Goal: Task Accomplishment & Management: Manage account settings

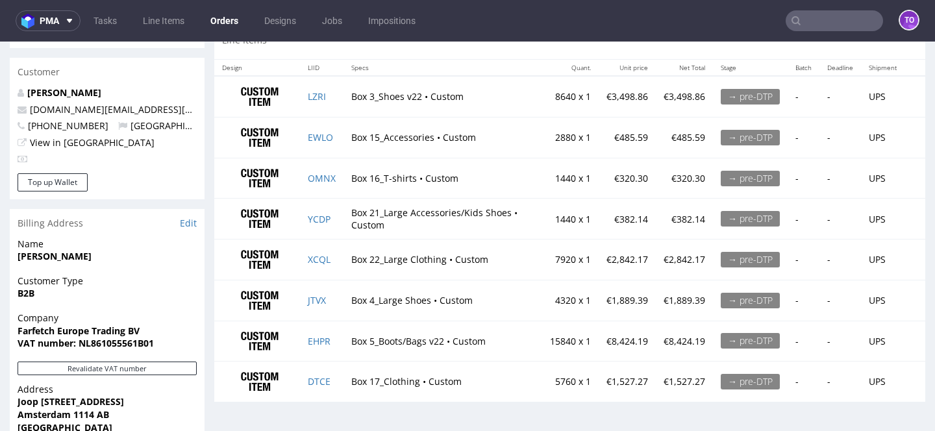
scroll to position [672, 0]
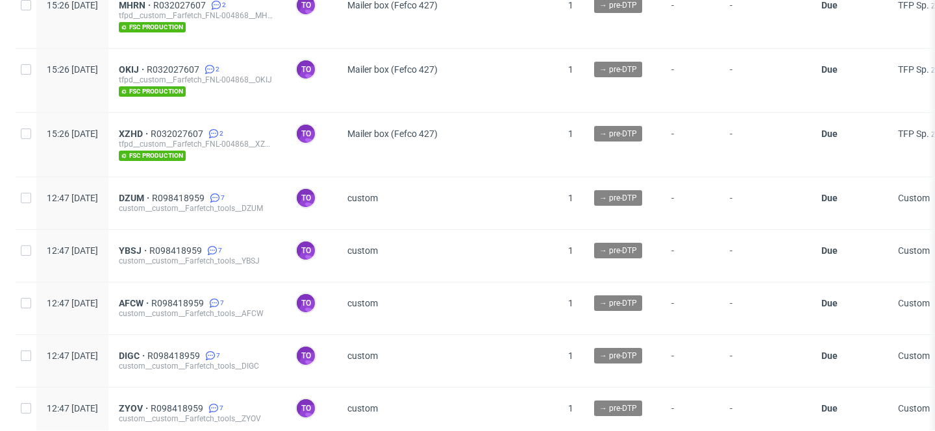
scroll to position [1251, 0]
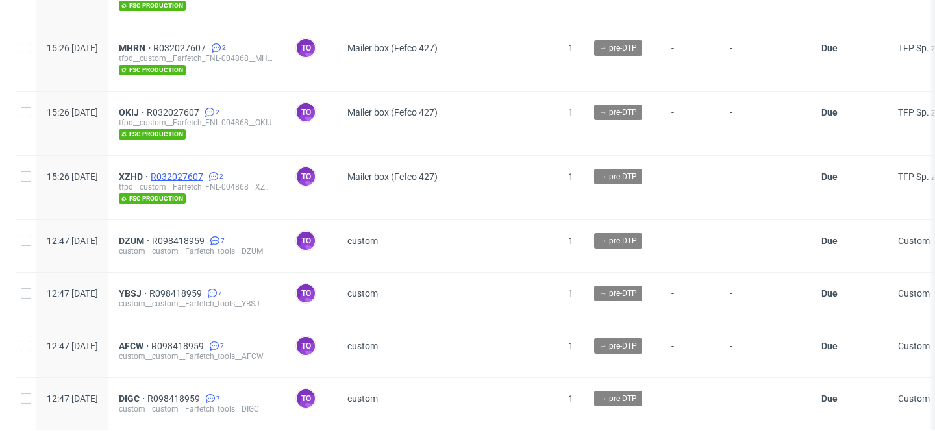
click at [206, 174] on span "R032027607" at bounding box center [178, 176] width 55 height 10
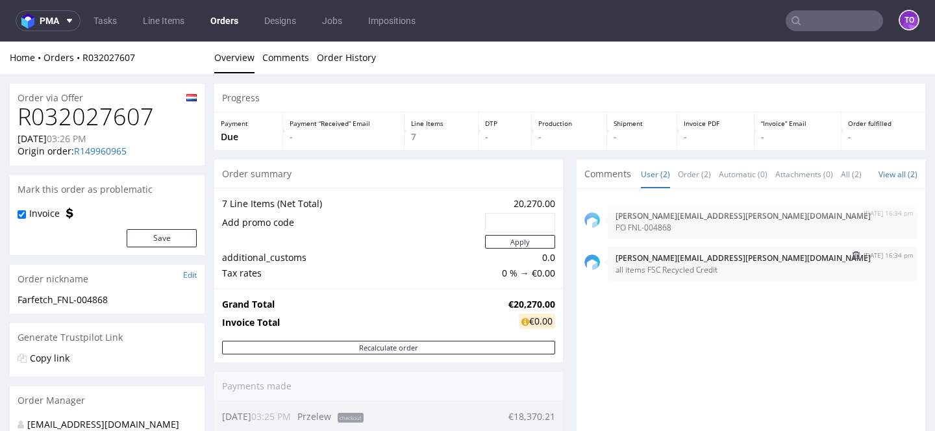
click at [671, 275] on p "all items FSC Recycled Credit" at bounding box center [763, 270] width 294 height 10
copy section "all items FSC Recycled Credit"
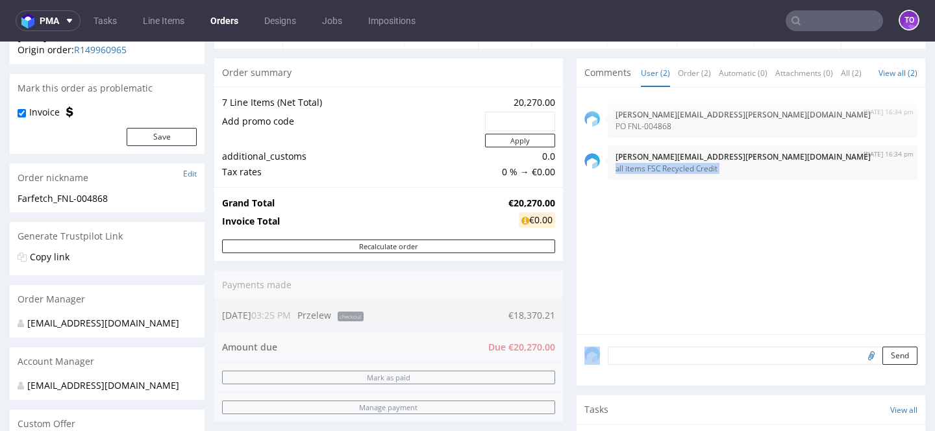
scroll to position [103, 0]
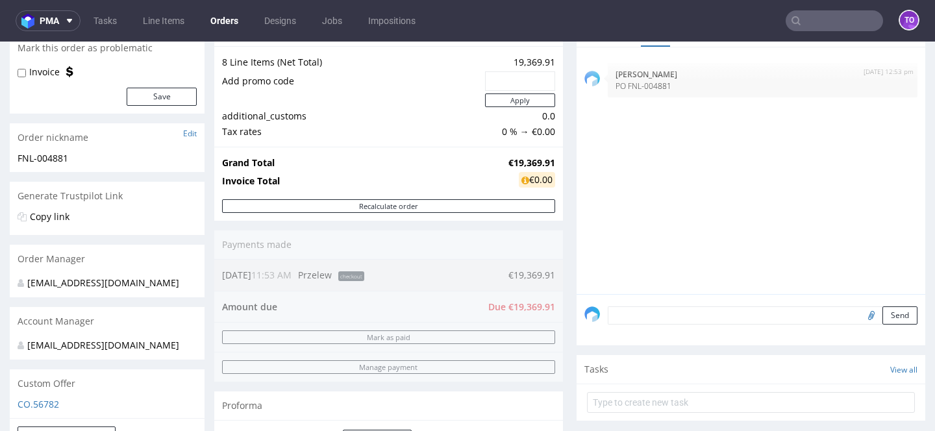
scroll to position [320, 0]
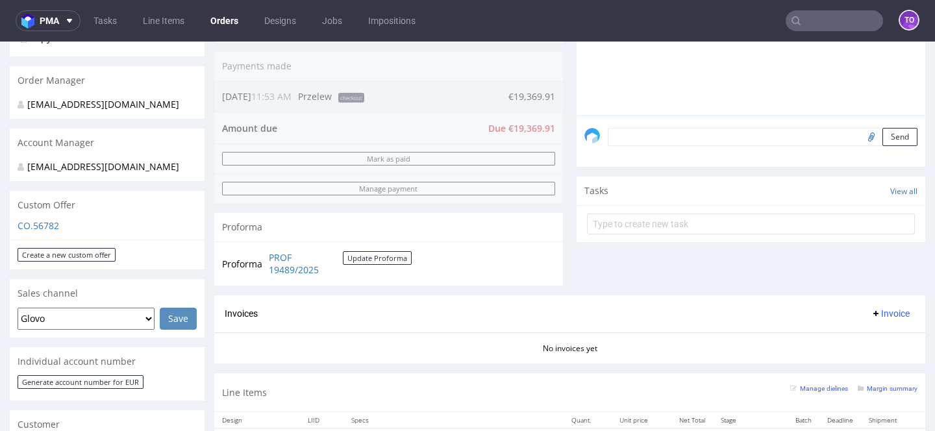
click at [681, 134] on textarea at bounding box center [763, 137] width 310 height 18
paste textarea "all items FSC Recycled Credit"
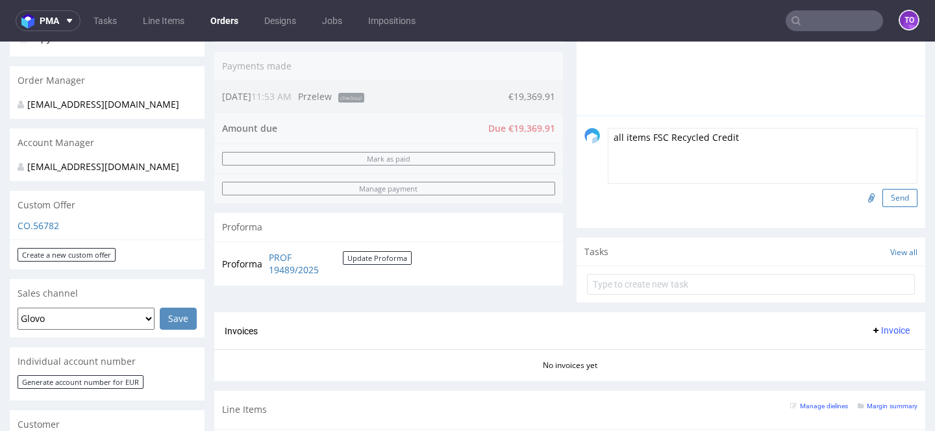
type textarea "all items FSC Recycled Credit"
click at [904, 202] on button "Send" at bounding box center [900, 198] width 35 height 18
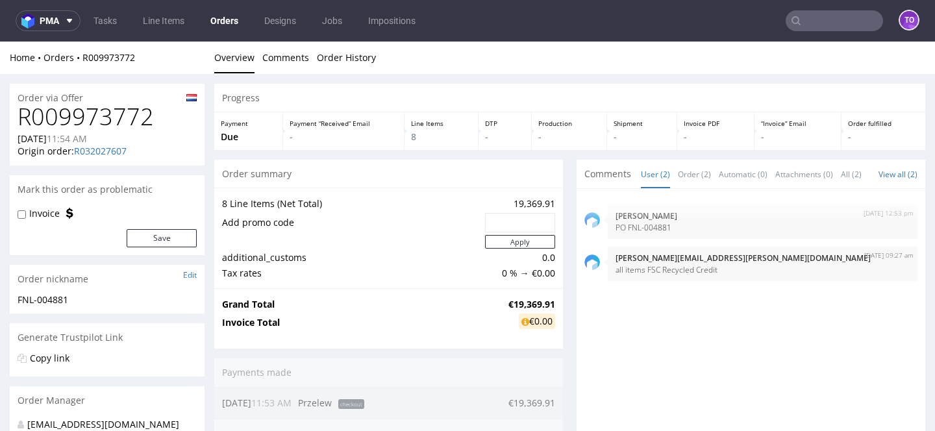
scroll to position [0, 0]
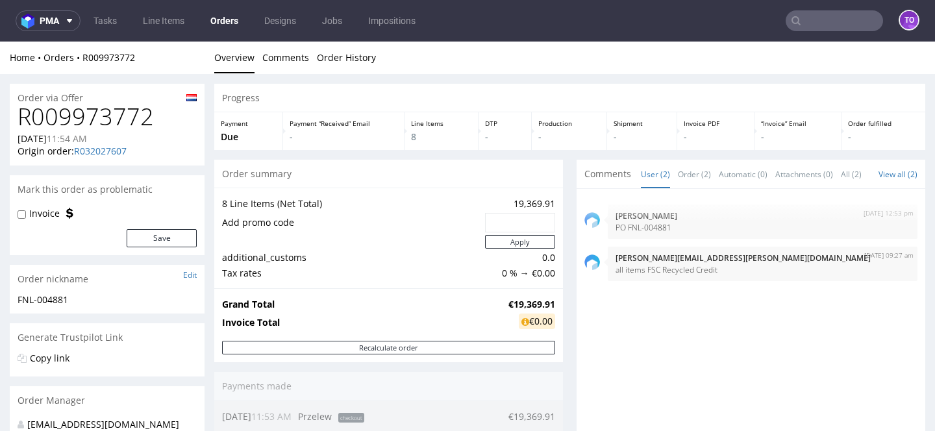
click at [61, 214] on div "Invoice" at bounding box center [45, 213] width 55 height 13
click at [40, 211] on label "Invoice" at bounding box center [44, 213] width 31 height 13
click at [26, 211] on input "Invoice" at bounding box center [22, 215] width 8 height 10
checkbox input "true"
click at [148, 243] on button "Save" at bounding box center [162, 238] width 70 height 18
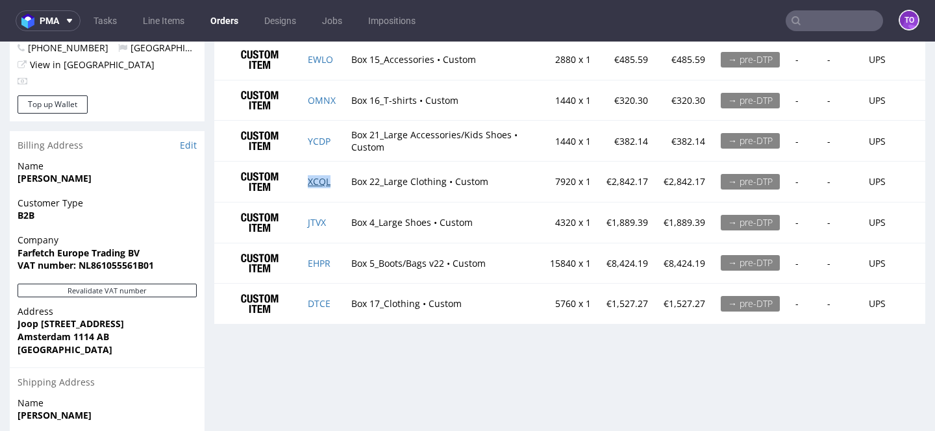
scroll to position [775, 0]
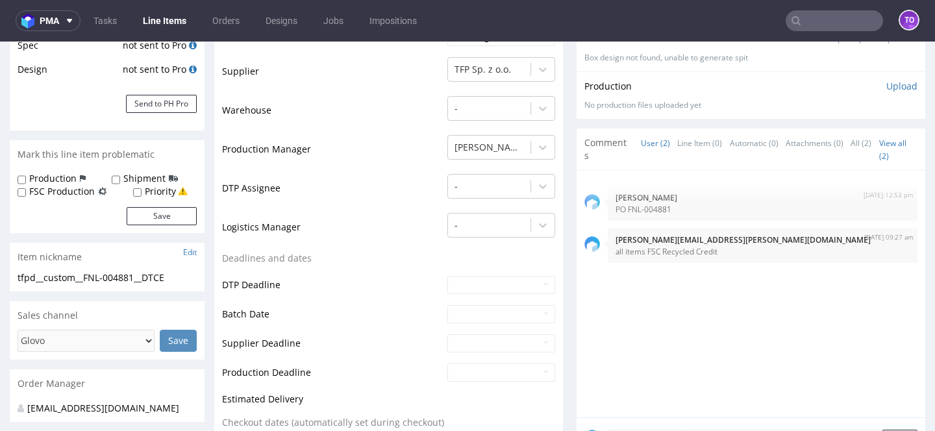
scroll to position [258, 0]
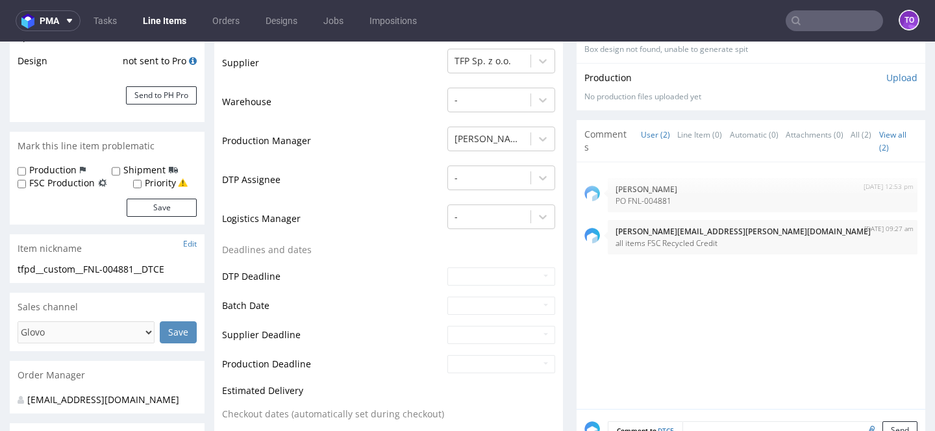
click at [81, 183] on label "FSC Production" at bounding box center [62, 183] width 66 height 13
click at [26, 183] on input "FSC Production" at bounding box center [22, 184] width 8 height 10
checkbox input "true"
click at [141, 197] on form "Production Shipment FSC Production Priority Save" at bounding box center [107, 190] width 179 height 53
click at [141, 206] on button "Save" at bounding box center [162, 208] width 70 height 18
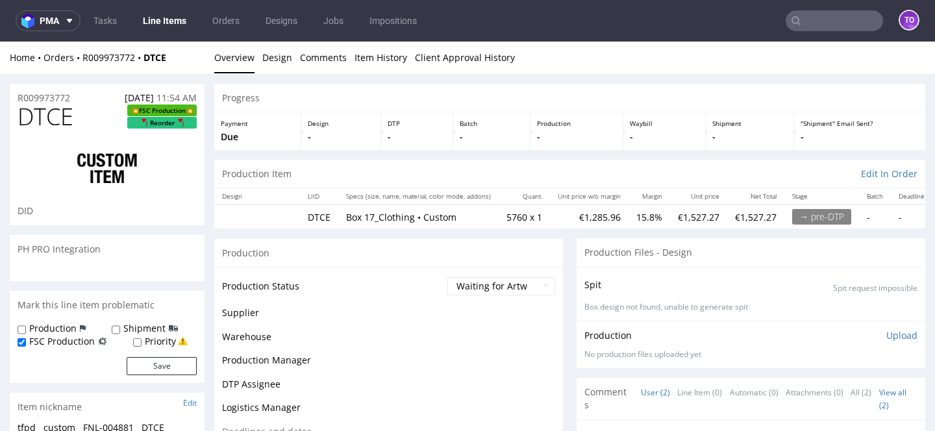
scroll to position [0, 0]
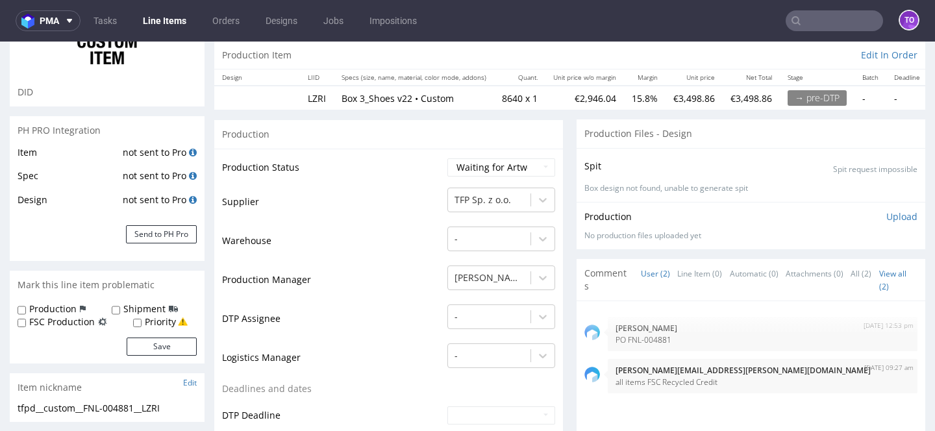
scroll to position [128, 0]
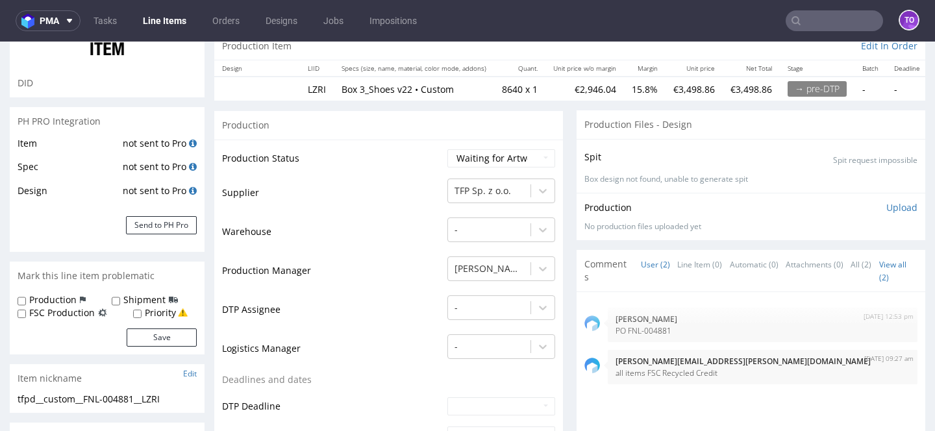
click at [68, 316] on label "FSC Production" at bounding box center [62, 313] width 66 height 13
click at [26, 316] on input "FSC Production" at bounding box center [22, 314] width 8 height 10
checkbox input "true"
click at [142, 336] on button "Save" at bounding box center [162, 338] width 70 height 18
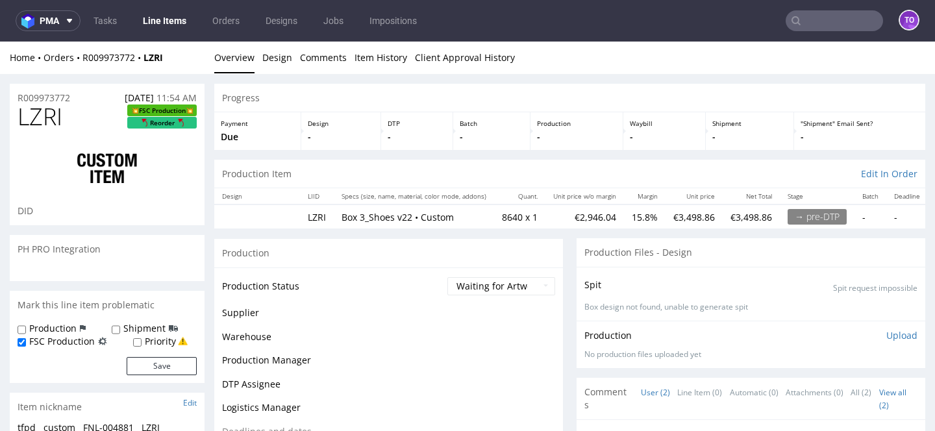
scroll to position [0, 0]
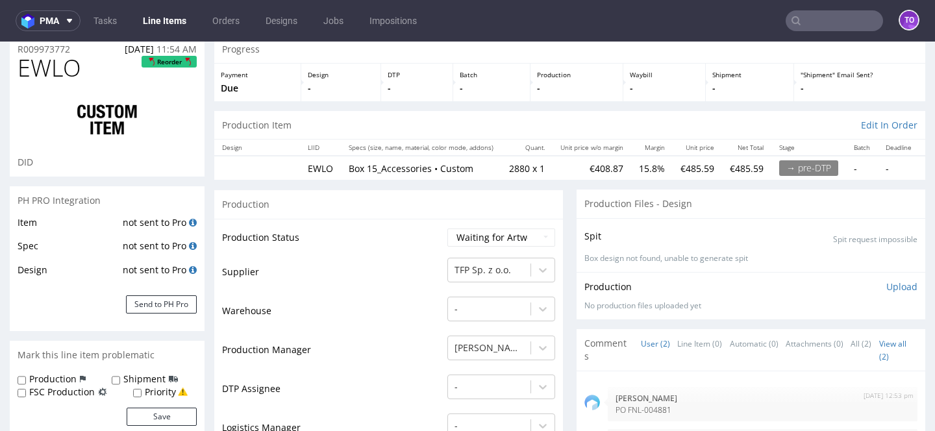
scroll to position [116, 0]
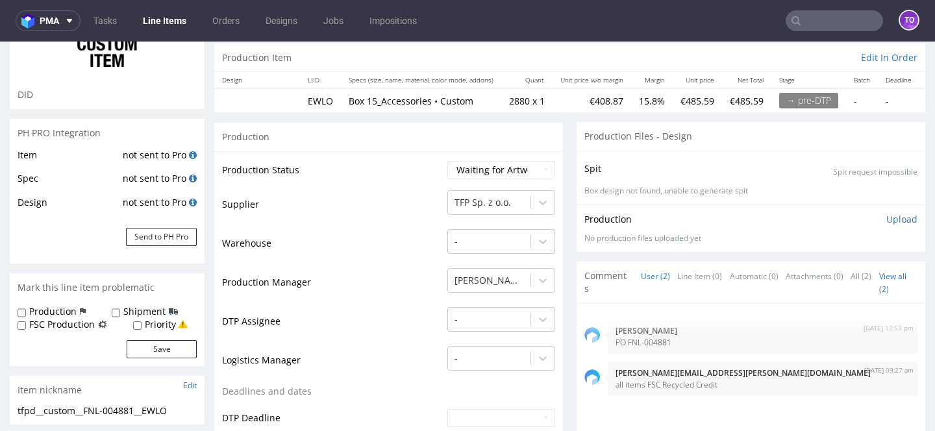
click at [69, 331] on form "Production Shipment FSC Production Priority Save" at bounding box center [107, 331] width 179 height 53
click at [78, 324] on label "FSC Production" at bounding box center [62, 324] width 66 height 13
click at [26, 324] on input "FSC Production" at bounding box center [22, 326] width 8 height 10
checkbox input "true"
click at [140, 341] on button "Save" at bounding box center [162, 349] width 70 height 18
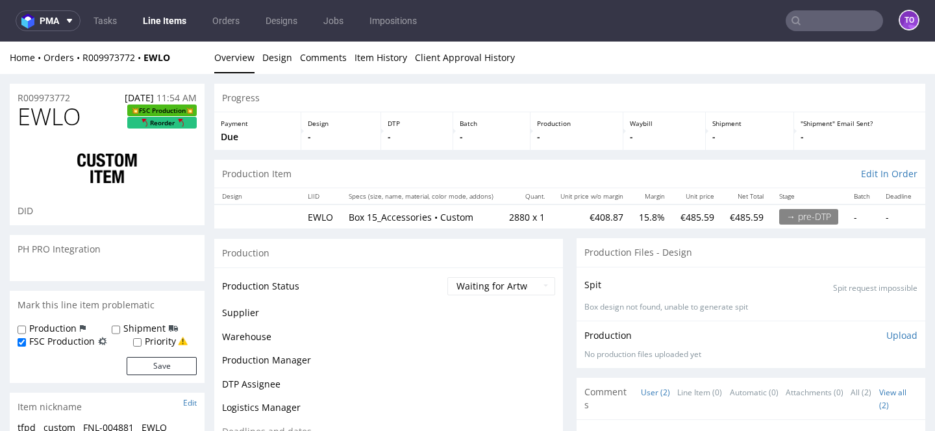
scroll to position [0, 0]
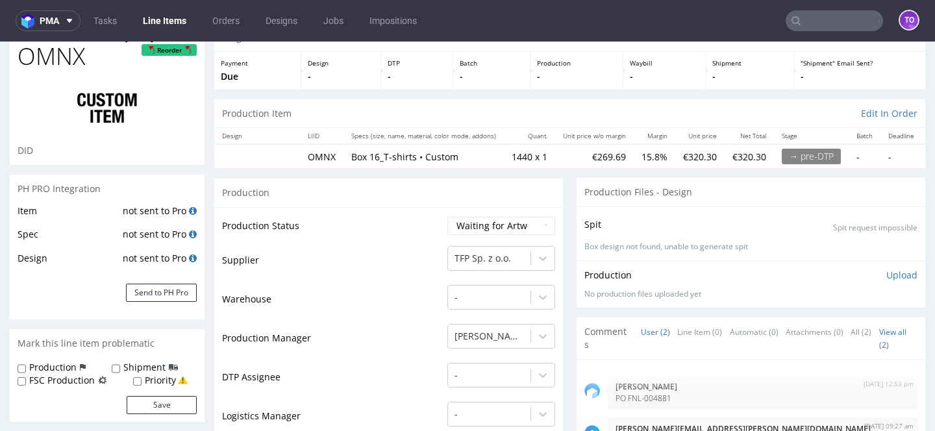
scroll to position [101, 0]
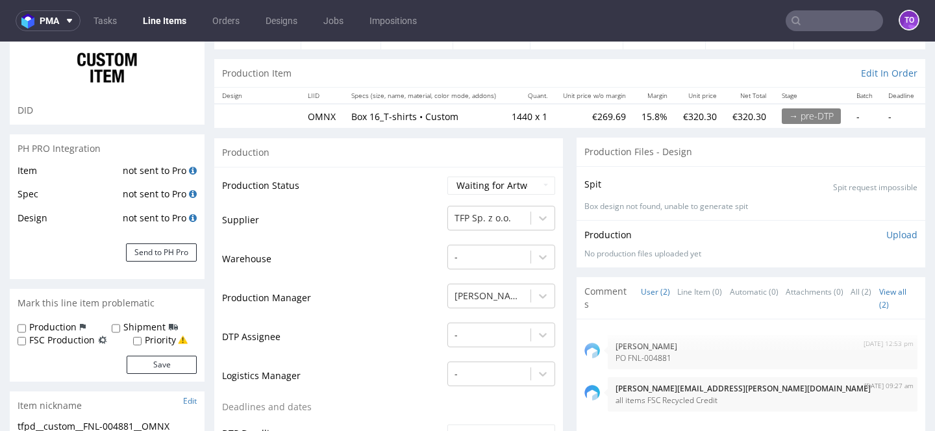
click at [55, 344] on label "FSC Production" at bounding box center [62, 340] width 66 height 13
click at [26, 344] on input "FSC Production" at bounding box center [22, 341] width 8 height 10
checkbox input "true"
click at [141, 360] on button "Save" at bounding box center [162, 365] width 70 height 18
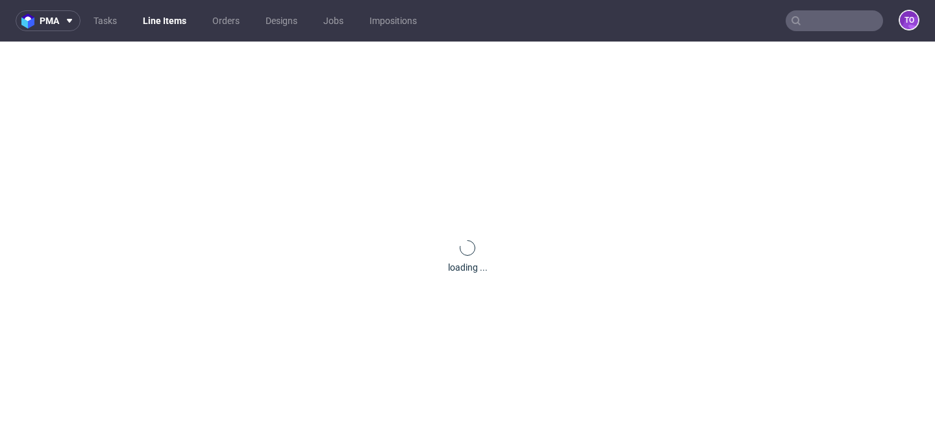
scroll to position [0, 0]
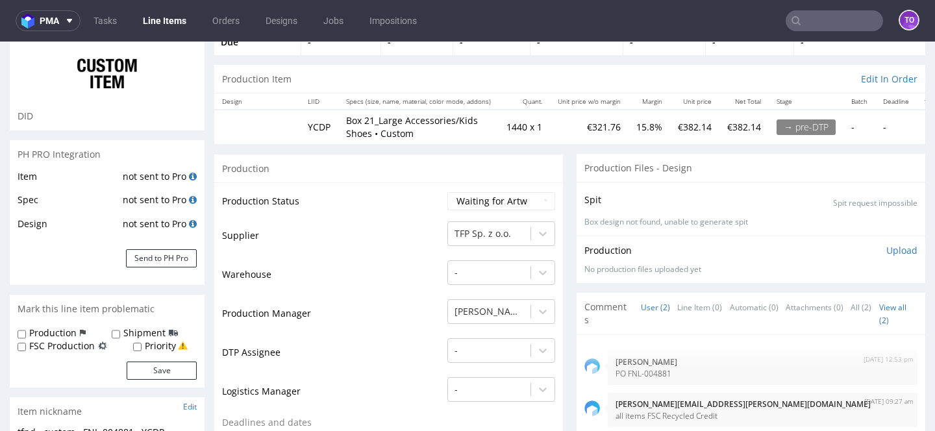
scroll to position [133, 0]
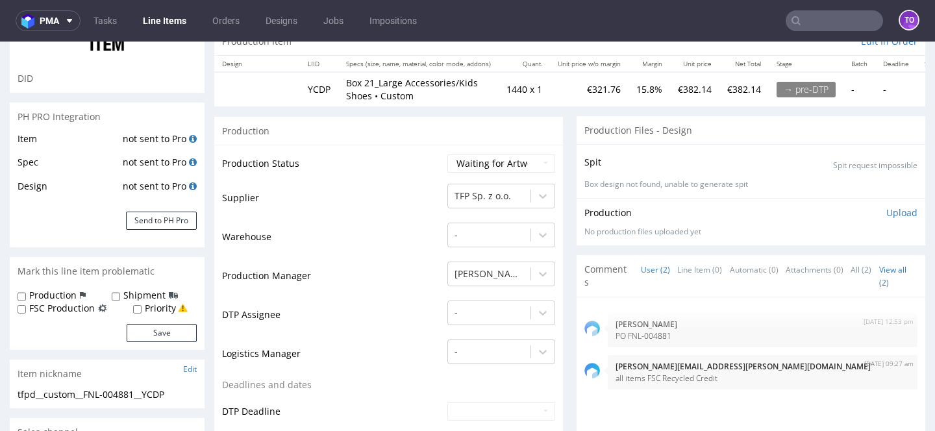
click at [84, 310] on label "FSC Production" at bounding box center [62, 308] width 66 height 13
click at [26, 310] on input "FSC Production" at bounding box center [22, 310] width 8 height 10
checkbox input "true"
click at [155, 329] on button "Save" at bounding box center [162, 333] width 70 height 18
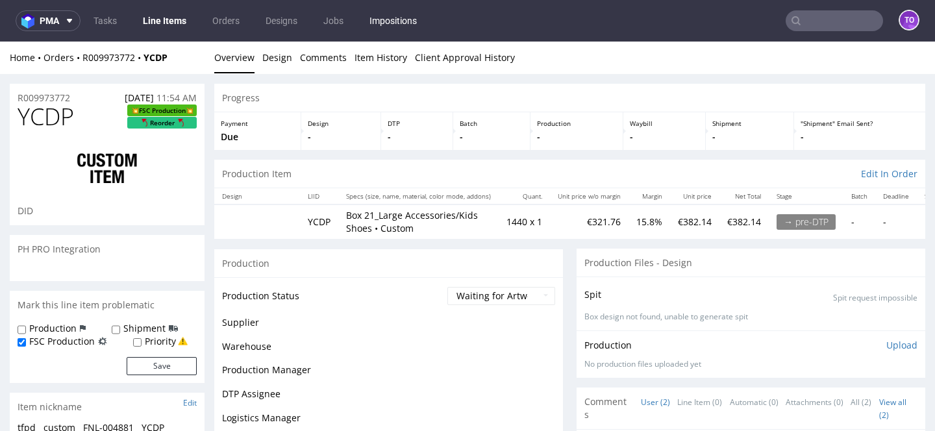
scroll to position [0, 0]
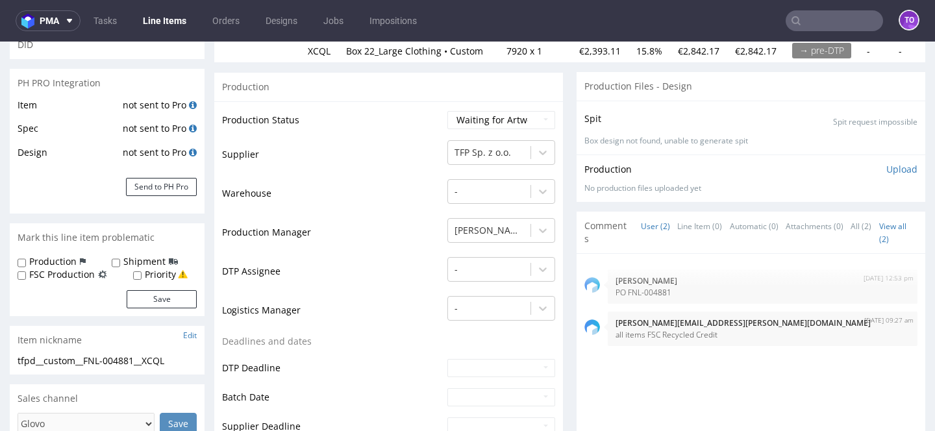
scroll to position [255, 0]
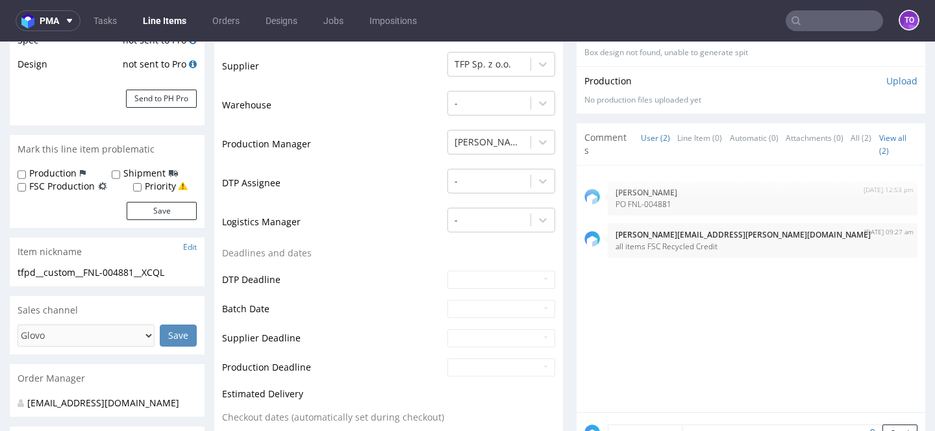
click at [57, 186] on label "FSC Production" at bounding box center [62, 186] width 66 height 13
click at [26, 186] on input "FSC Production" at bounding box center [22, 188] width 8 height 10
checkbox input "true"
click at [144, 207] on button "Save" at bounding box center [162, 211] width 70 height 18
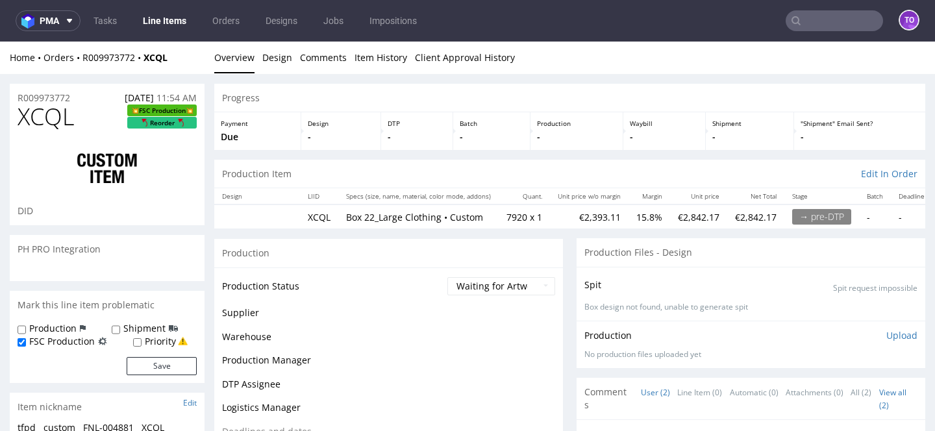
scroll to position [0, 0]
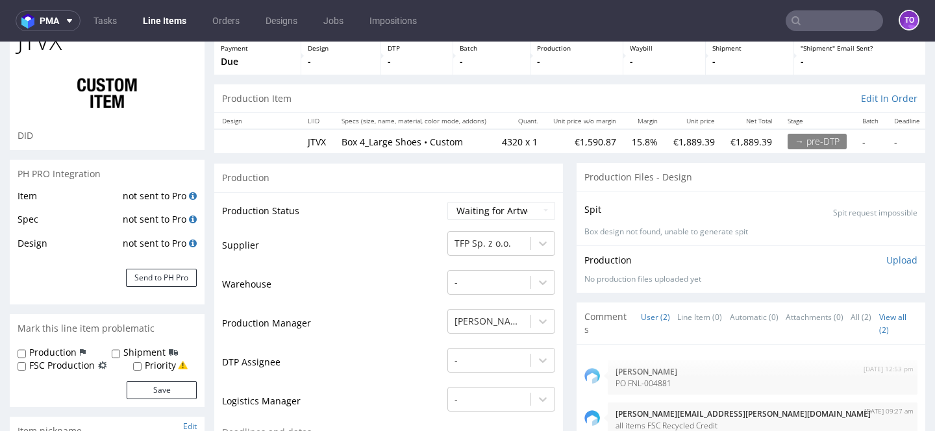
scroll to position [118, 0]
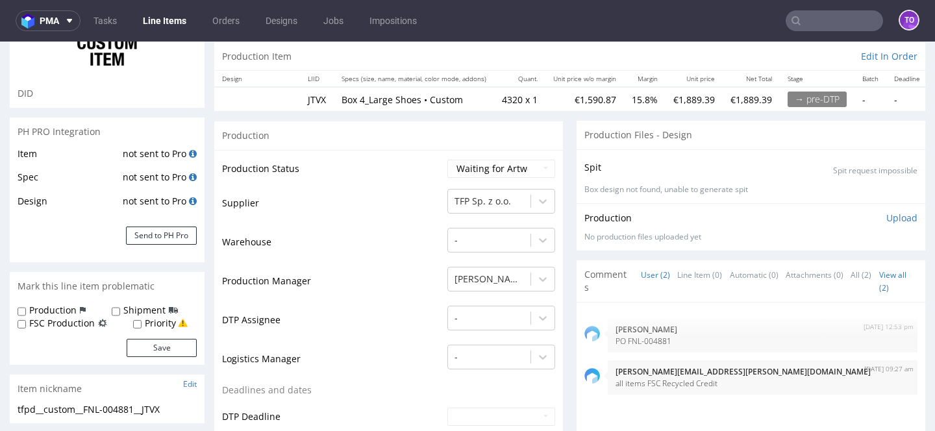
click at [60, 328] on label "FSC Production" at bounding box center [62, 323] width 66 height 13
click at [26, 328] on input "FSC Production" at bounding box center [22, 325] width 8 height 10
checkbox input "true"
click at [137, 342] on button "Save" at bounding box center [162, 348] width 70 height 18
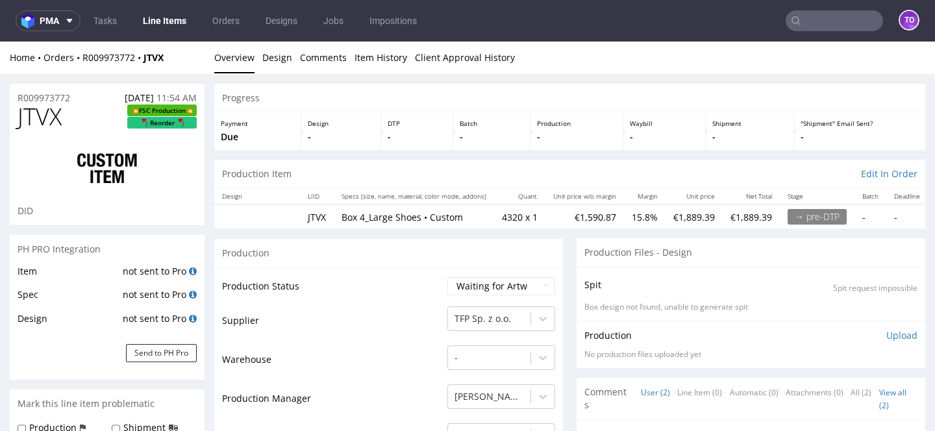
scroll to position [0, 0]
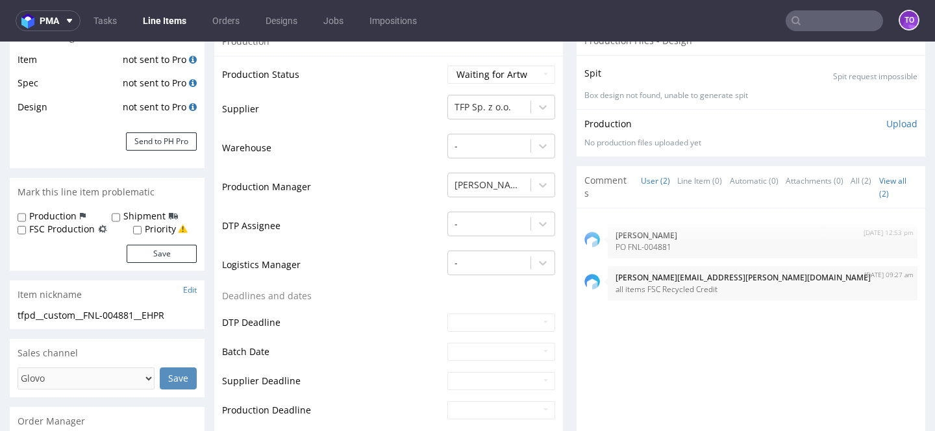
scroll to position [252, 0]
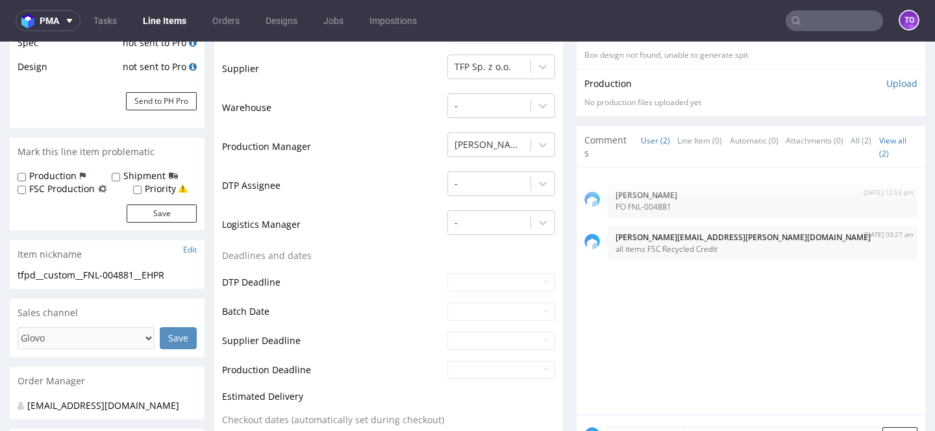
click at [70, 191] on label "FSC Production" at bounding box center [62, 189] width 66 height 13
click at [26, 191] on input "FSC Production" at bounding box center [22, 190] width 8 height 10
checkbox input "true"
click at [142, 213] on button "Save" at bounding box center [162, 214] width 70 height 18
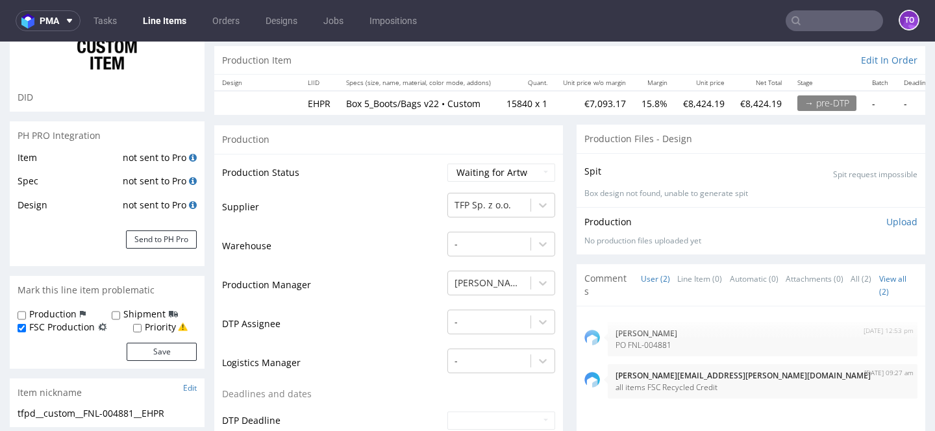
scroll to position [113, 0]
click at [661, 387] on p "all items FSC Recycled Credit" at bounding box center [763, 388] width 294 height 10
copy section "all items FSC Recycled Credit"
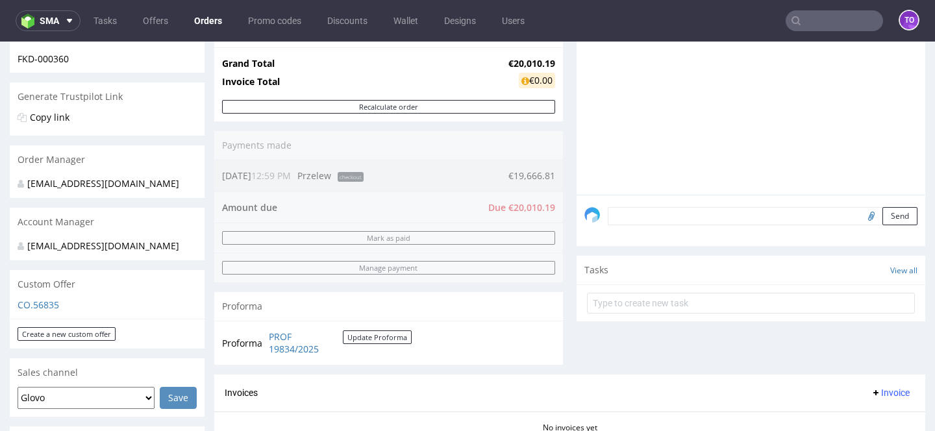
scroll to position [121, 0]
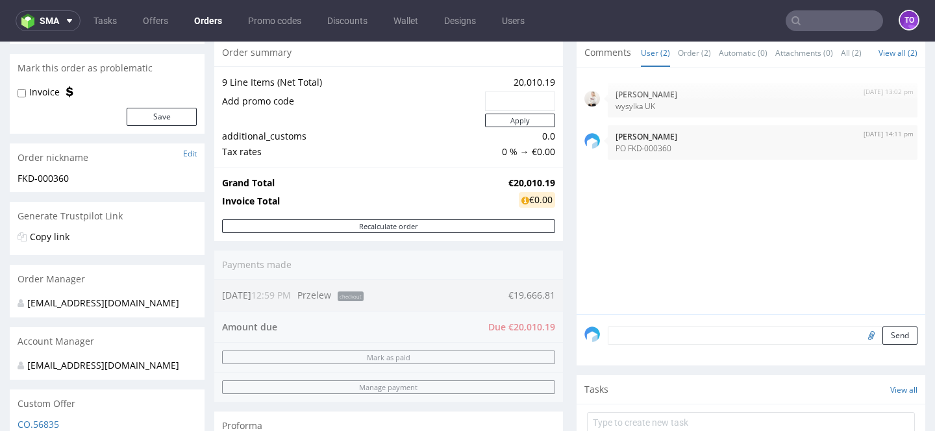
click at [702, 343] on textarea at bounding box center [763, 336] width 310 height 18
paste textarea "all items FSC Recycled Credit"
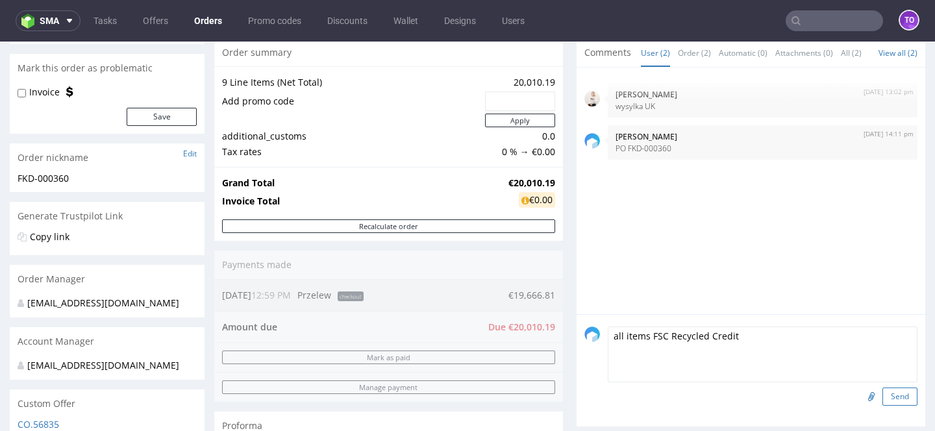
type textarea "all items FSC Recycled Credit"
click at [887, 404] on button "Send" at bounding box center [900, 397] width 35 height 18
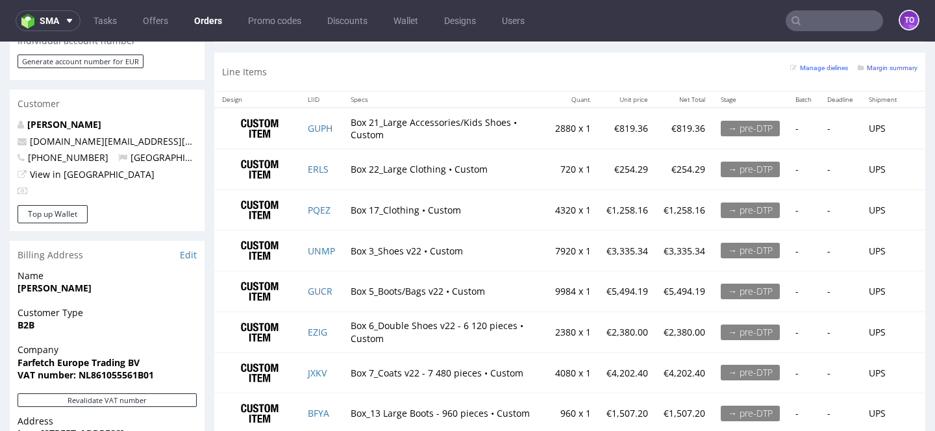
scroll to position [640, 0]
drag, startPoint x: 537, startPoint y: 252, endPoint x: 561, endPoint y: 252, distance: 23.4
click at [561, 252] on td "7920 x 1" at bounding box center [573, 251] width 51 height 41
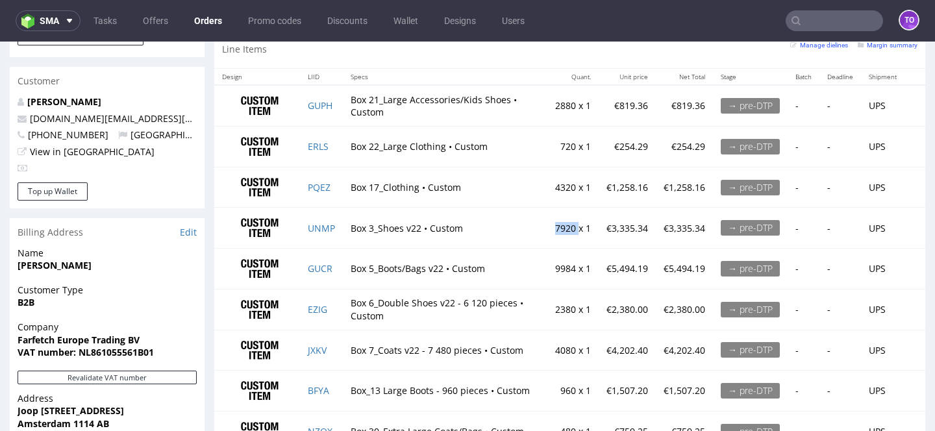
scroll to position [676, 0]
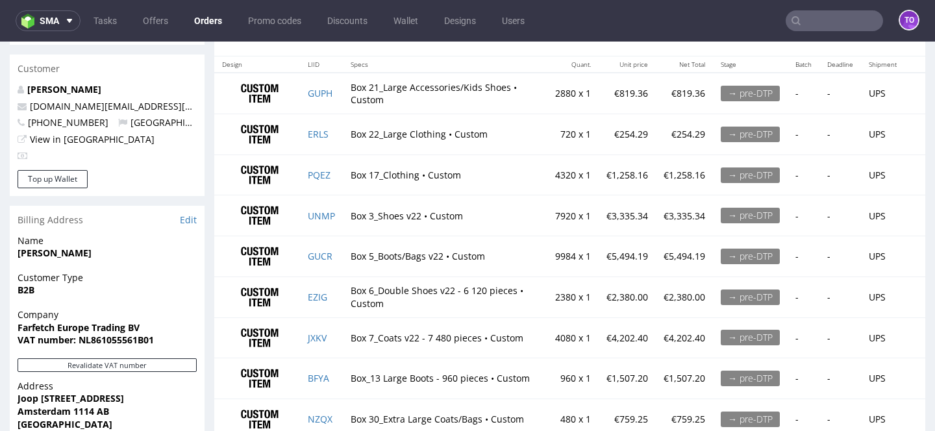
click at [461, 260] on td "Box 5_Boots/Bags v22 • Custom" at bounding box center [445, 256] width 205 height 41
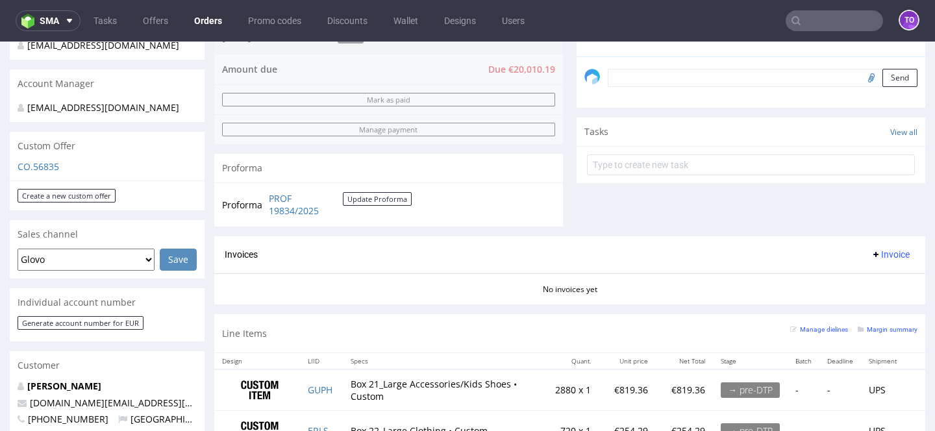
scroll to position [0, 0]
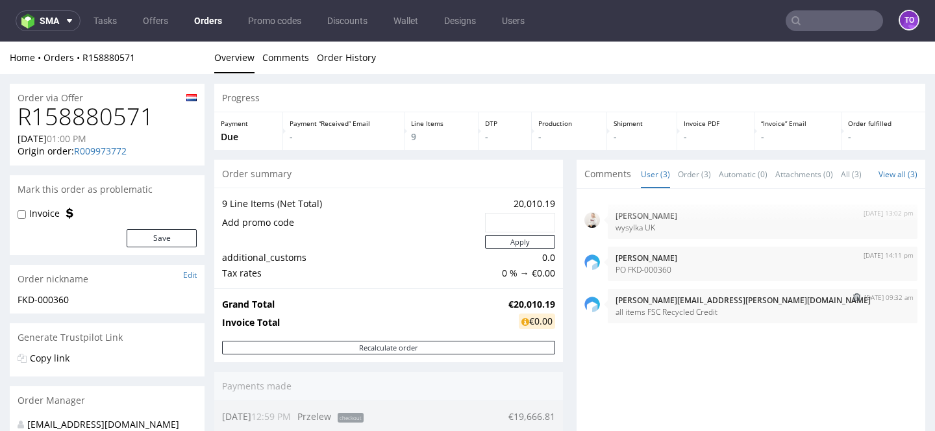
click at [640, 317] on p "all items FSC Recycled Credit" at bounding box center [763, 312] width 294 height 10
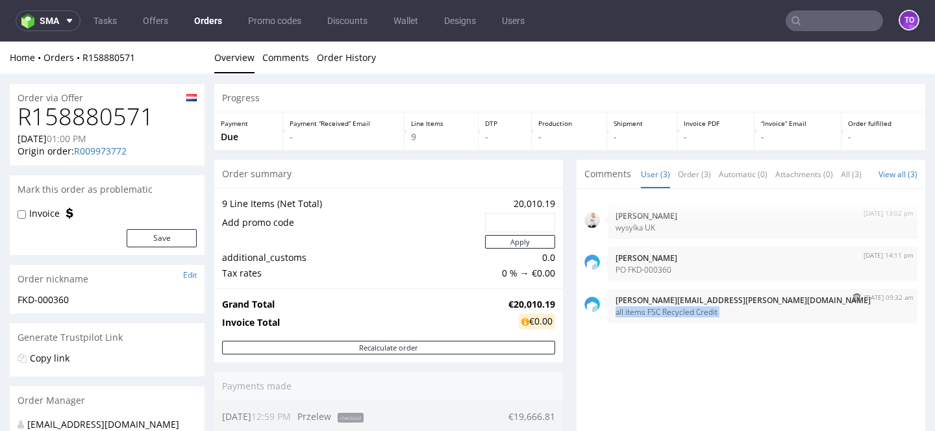
click at [640, 317] on p "all items FSC Recycled Credit" at bounding box center [763, 312] width 294 height 10
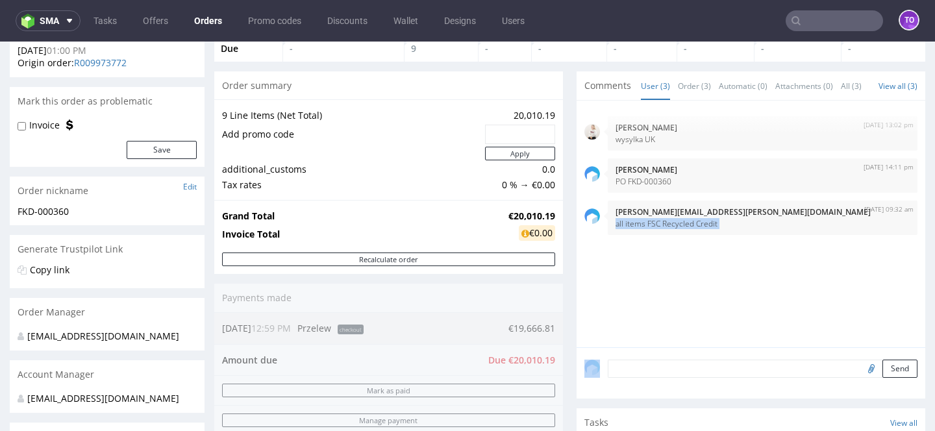
scroll to position [88, 0]
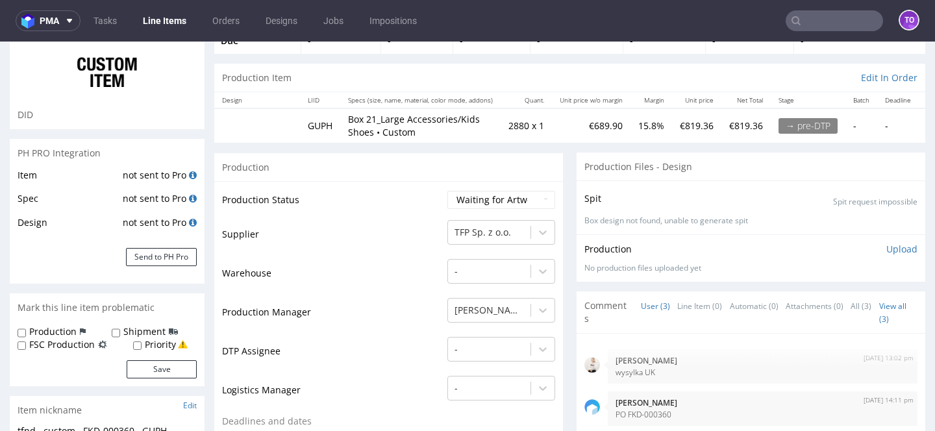
scroll to position [179, 0]
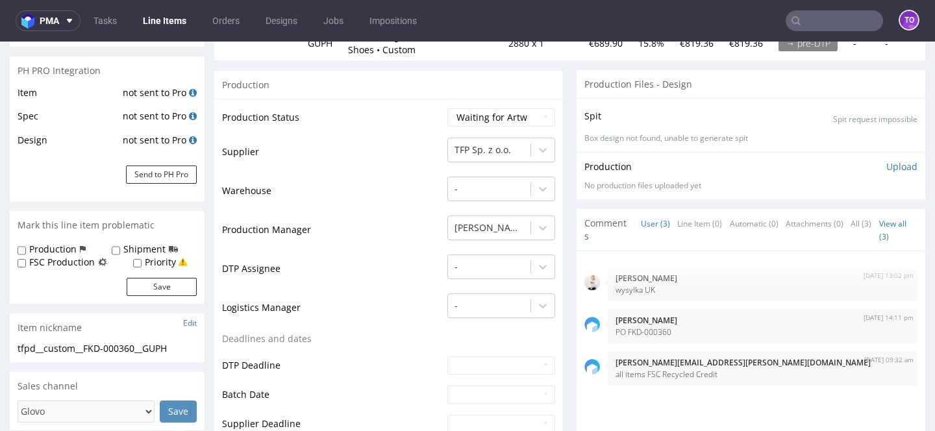
click at [70, 264] on label "FSC Production" at bounding box center [62, 262] width 66 height 13
click at [26, 264] on input "FSC Production" at bounding box center [22, 264] width 8 height 10
checkbox input "true"
click at [160, 292] on button "Save" at bounding box center [162, 287] width 70 height 18
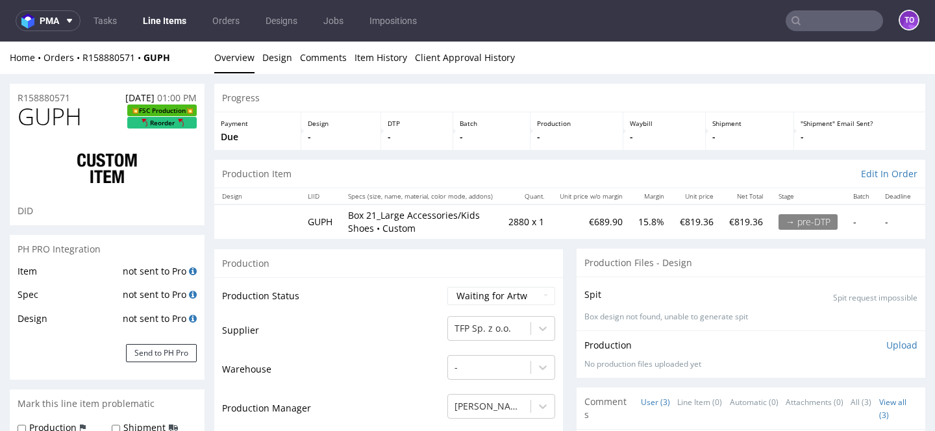
scroll to position [0, 0]
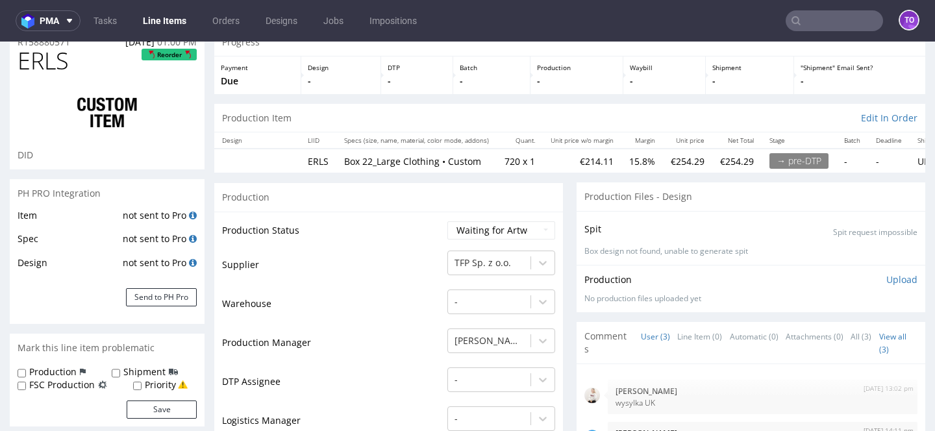
scroll to position [112, 0]
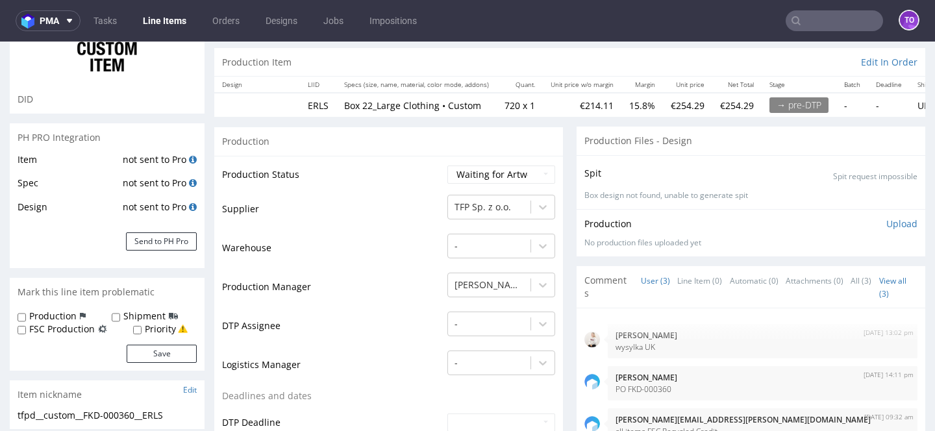
click at [81, 327] on label "FSC Production" at bounding box center [62, 329] width 66 height 13
click at [26, 327] on input "FSC Production" at bounding box center [22, 330] width 8 height 10
checkbox input "true"
click at [136, 345] on button "Save" at bounding box center [162, 354] width 70 height 18
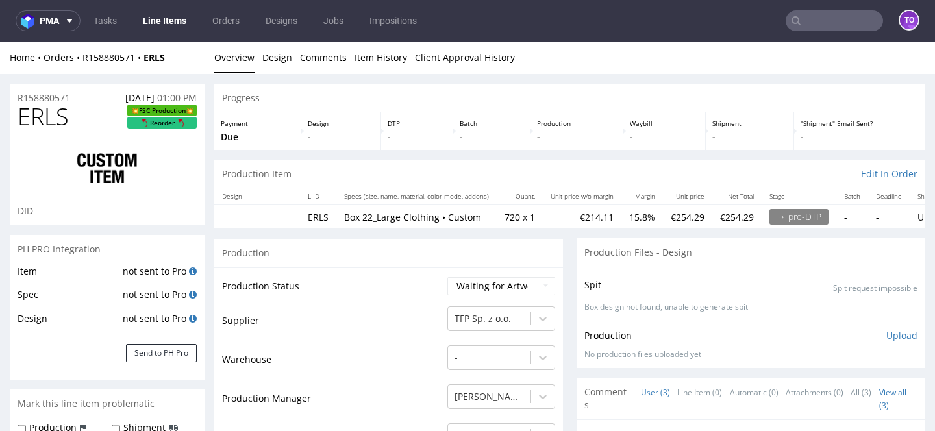
scroll to position [0, 0]
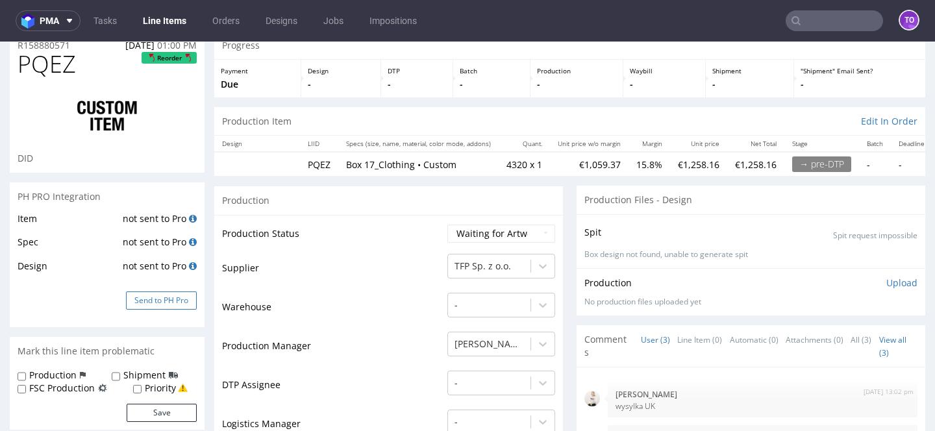
scroll to position [108, 0]
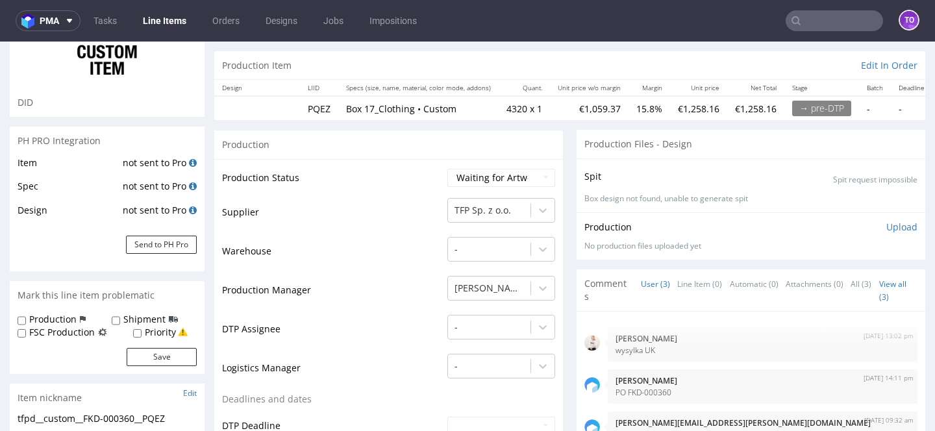
click at [82, 335] on label "FSC Production" at bounding box center [62, 332] width 66 height 13
click at [26, 335] on input "FSC Production" at bounding box center [22, 334] width 8 height 10
checkbox input "true"
click at [143, 344] on form "Production Shipment FSC Production Priority Save" at bounding box center [107, 339] width 179 height 53
click at [144, 351] on button "Save" at bounding box center [162, 357] width 70 height 18
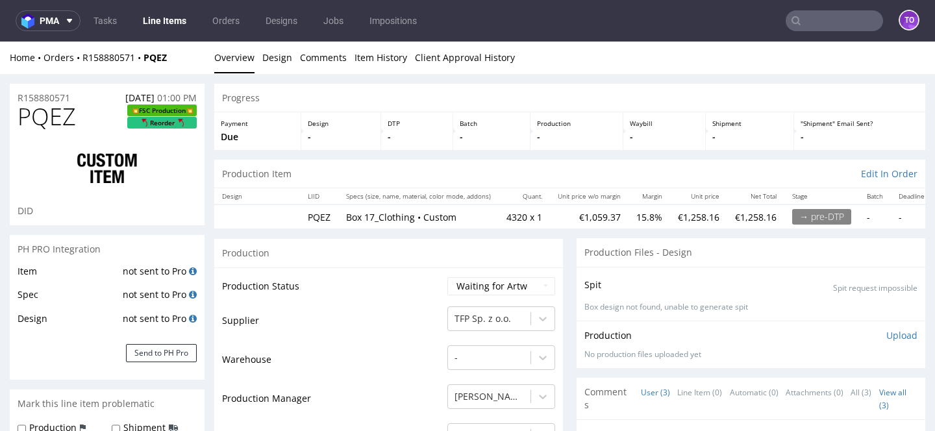
scroll to position [0, 0]
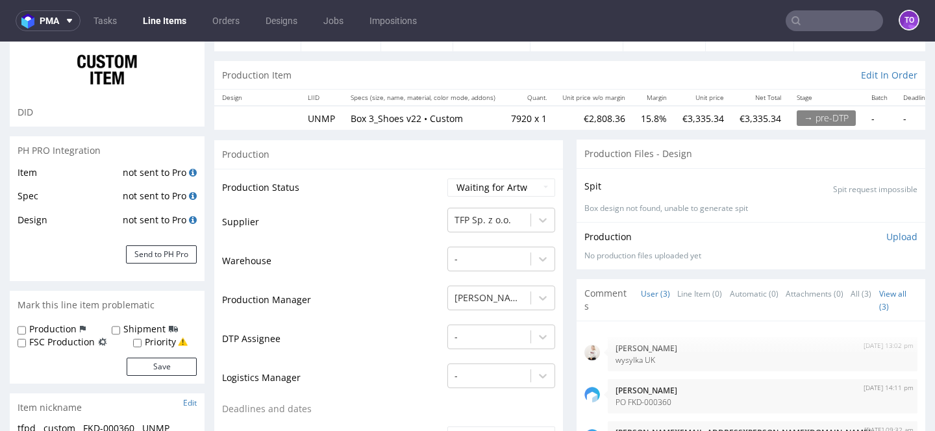
scroll to position [108, 0]
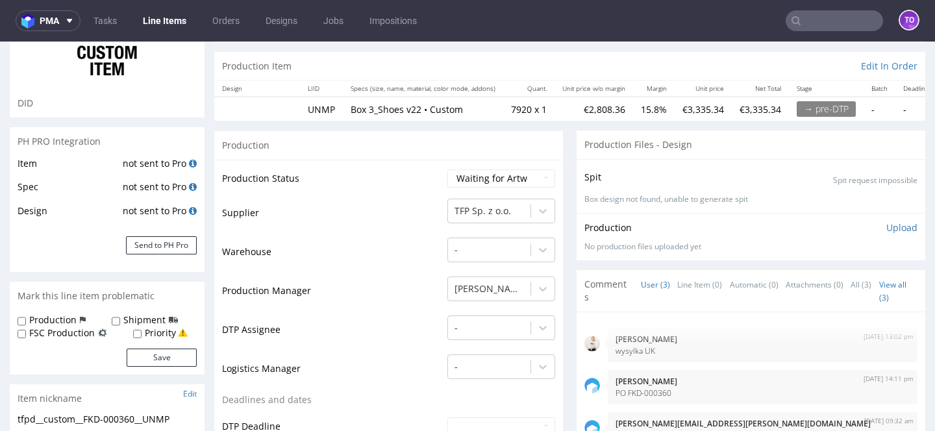
click at [76, 335] on label "FSC Production" at bounding box center [62, 333] width 66 height 13
click at [26, 335] on input "FSC Production" at bounding box center [22, 334] width 8 height 10
checkbox input "true"
click at [143, 360] on button "Save" at bounding box center [162, 358] width 70 height 18
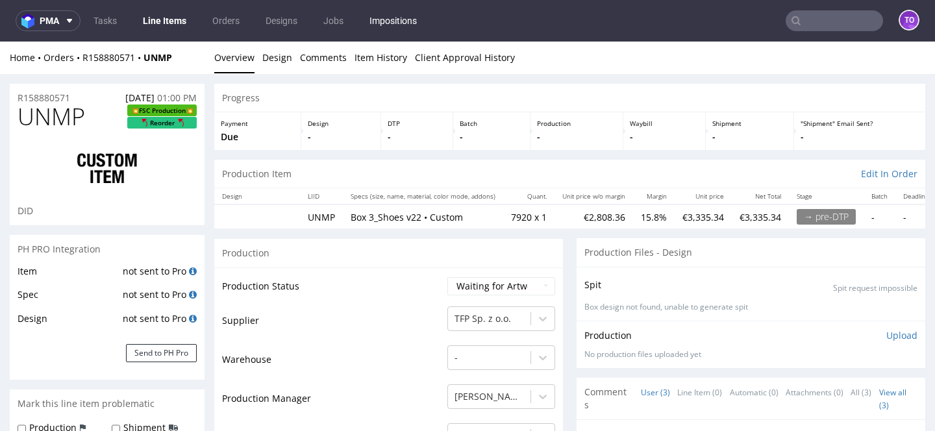
scroll to position [0, 0]
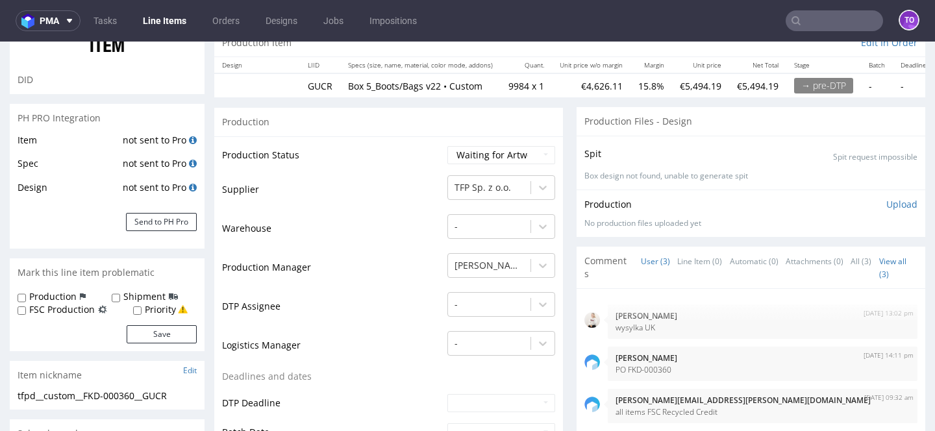
scroll to position [161, 0]
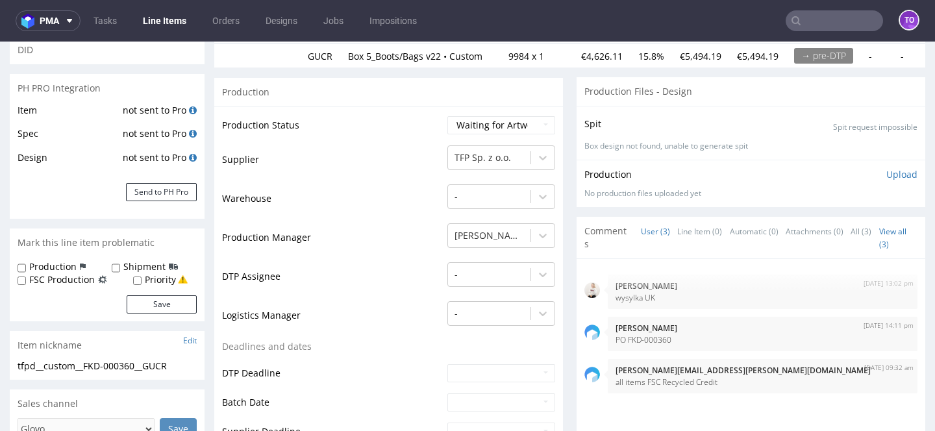
click at [88, 280] on label "FSC Production" at bounding box center [62, 279] width 66 height 13
click at [26, 280] on input "FSC Production" at bounding box center [22, 281] width 8 height 10
checkbox input "true"
click at [153, 305] on button "Save" at bounding box center [162, 305] width 70 height 18
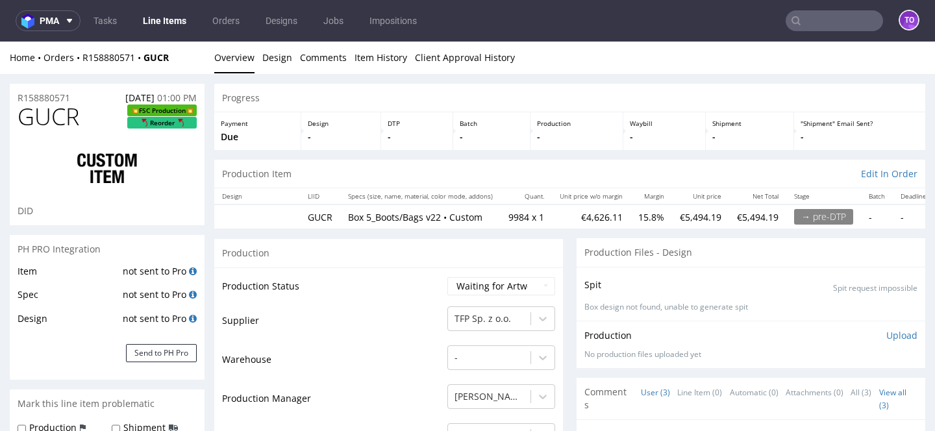
scroll to position [0, 0]
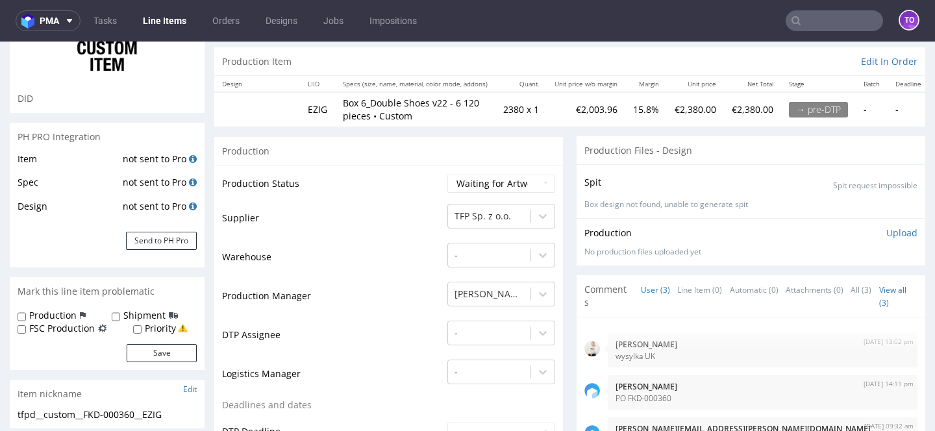
scroll to position [134, 0]
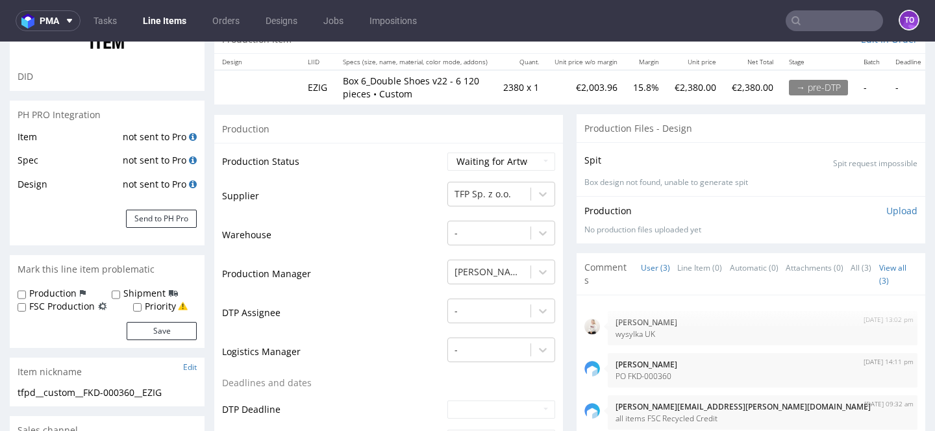
click at [86, 311] on label "FSC Production" at bounding box center [62, 306] width 66 height 13
click at [26, 311] on input "FSC Production" at bounding box center [22, 308] width 8 height 10
checkbox input "true"
click at [142, 335] on button "Save" at bounding box center [162, 331] width 70 height 18
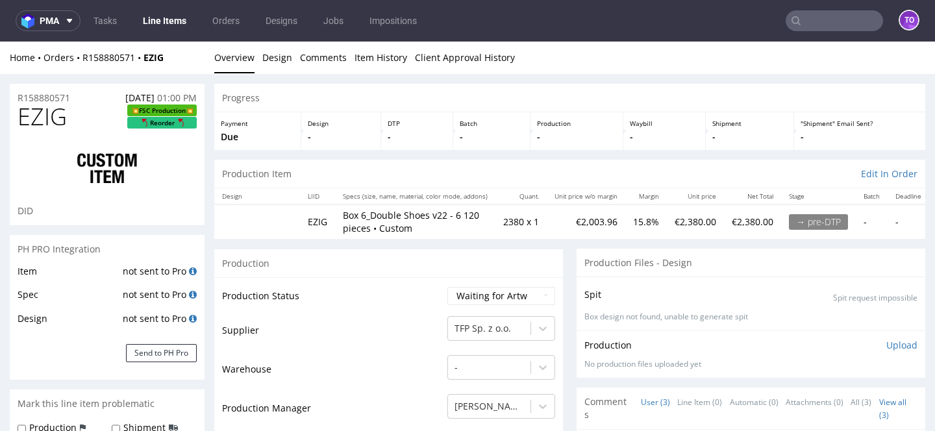
scroll to position [0, 0]
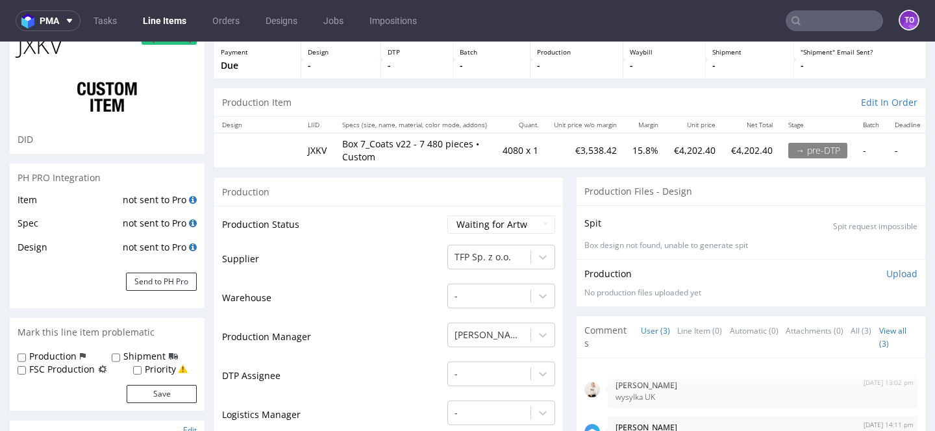
scroll to position [90, 0]
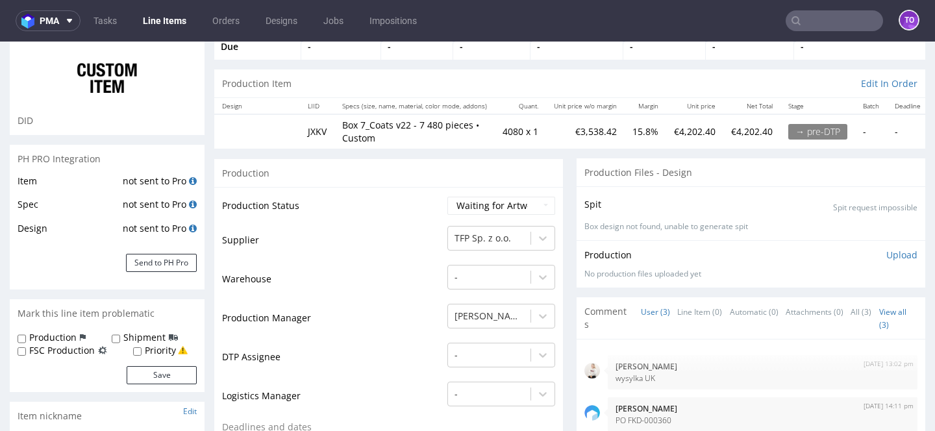
click at [80, 352] on label "FSC Production" at bounding box center [62, 350] width 66 height 13
click at [26, 352] on input "FSC Production" at bounding box center [22, 352] width 8 height 10
checkbox input "true"
click at [138, 365] on form "Production Shipment FSC Production Priority Save" at bounding box center [107, 357] width 179 height 53
click at [148, 368] on button "Save" at bounding box center [162, 375] width 70 height 18
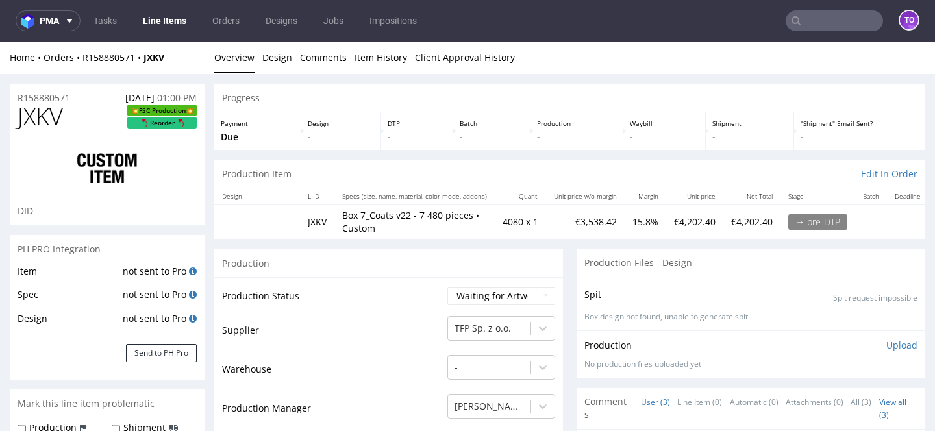
scroll to position [0, 0]
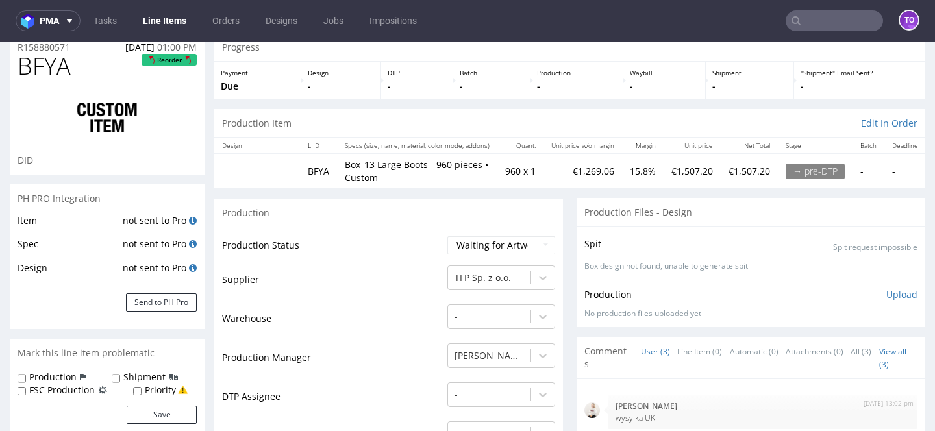
scroll to position [162, 0]
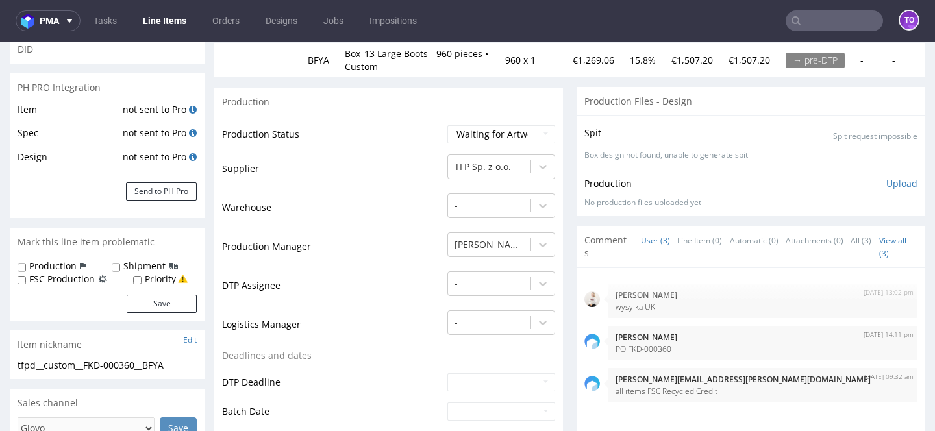
click at [53, 281] on label "FSC Production" at bounding box center [62, 279] width 66 height 13
click at [26, 281] on input "FSC Production" at bounding box center [22, 280] width 8 height 10
checkbox input "true"
click at [164, 297] on button "Save" at bounding box center [162, 304] width 70 height 18
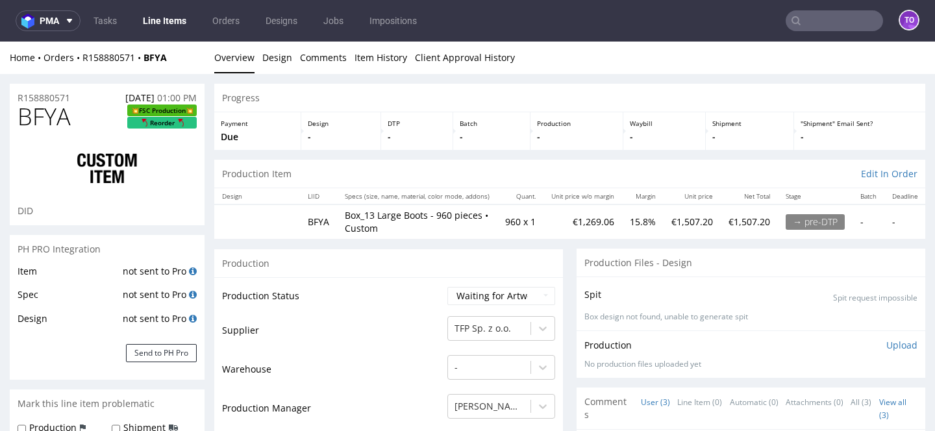
scroll to position [0, 0]
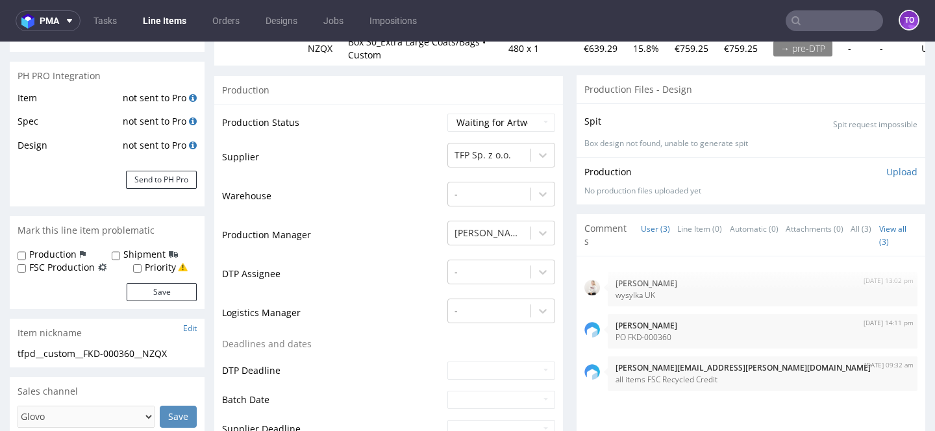
scroll to position [207, 0]
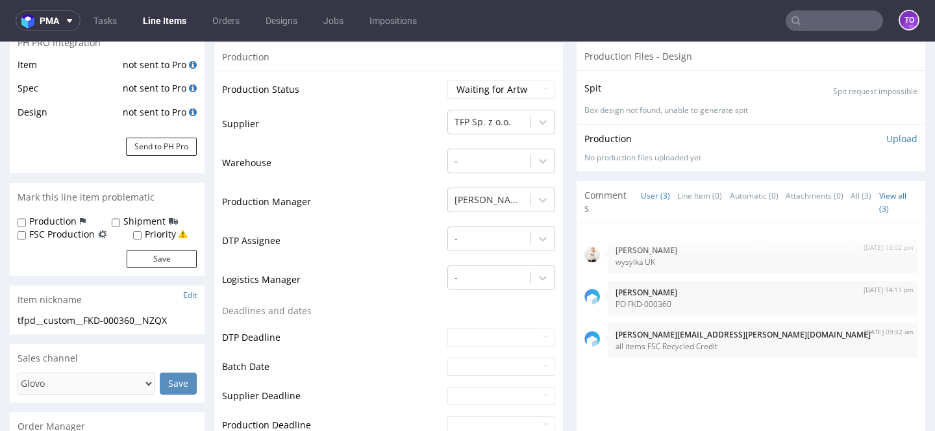
click at [75, 236] on label "FSC Production" at bounding box center [62, 234] width 66 height 13
click at [26, 236] on input "FSC Production" at bounding box center [22, 236] width 8 height 10
checkbox input "true"
click at [144, 250] on button "Save" at bounding box center [162, 259] width 70 height 18
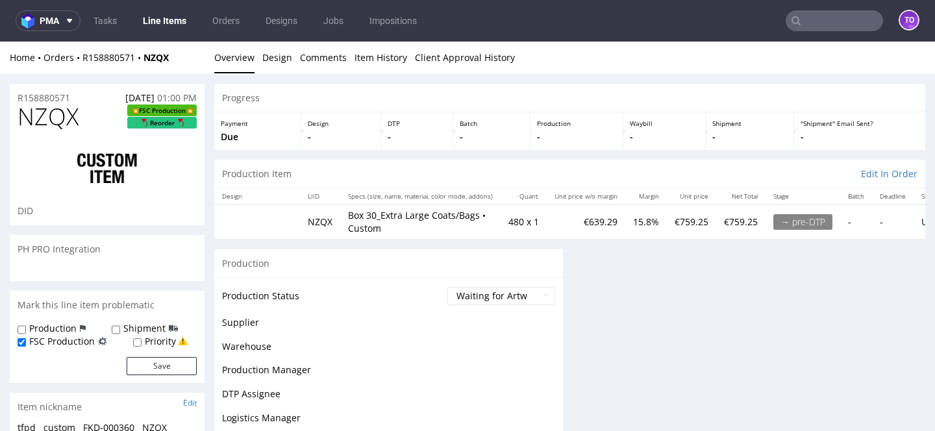
scroll to position [0, 0]
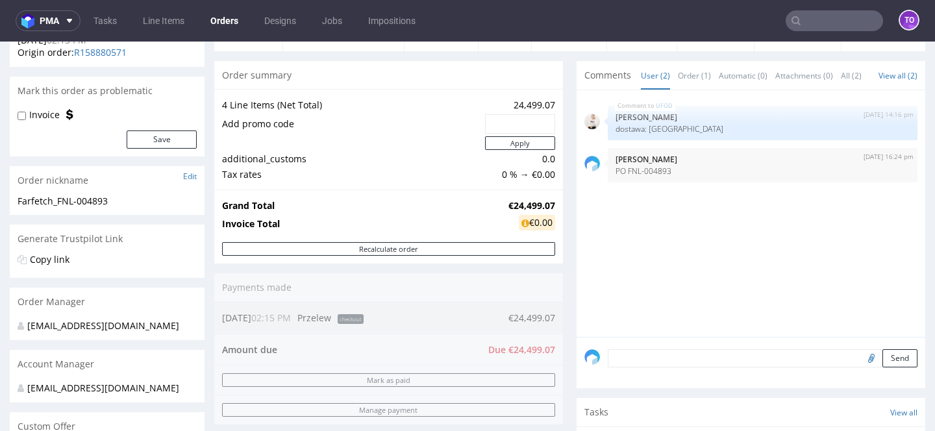
scroll to position [98, 0]
click at [698, 365] on textarea at bounding box center [763, 359] width 310 height 18
paste textarea "all items FSC Recycled Credit"
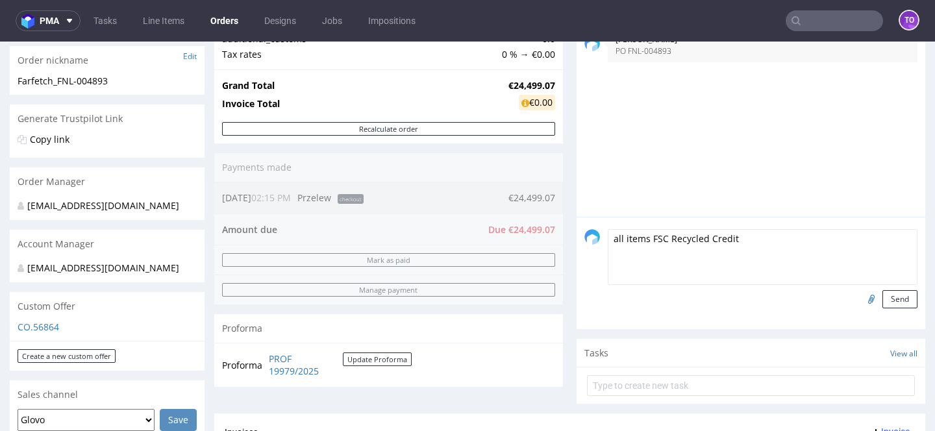
scroll to position [249, 0]
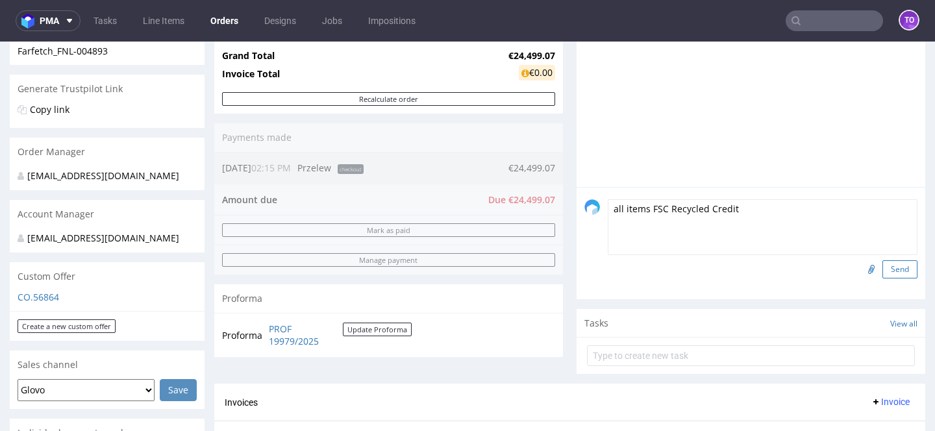
type textarea "all items FSC Recycled Credit"
click at [888, 276] on button "Send" at bounding box center [900, 269] width 35 height 18
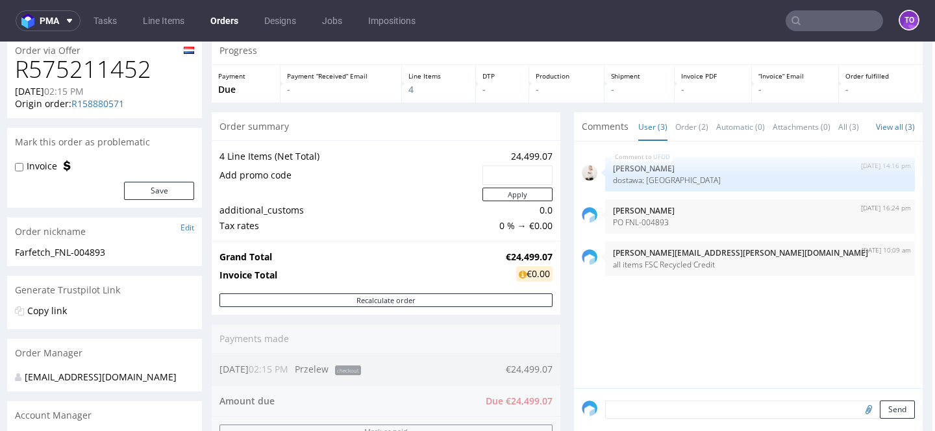
scroll to position [0, 3]
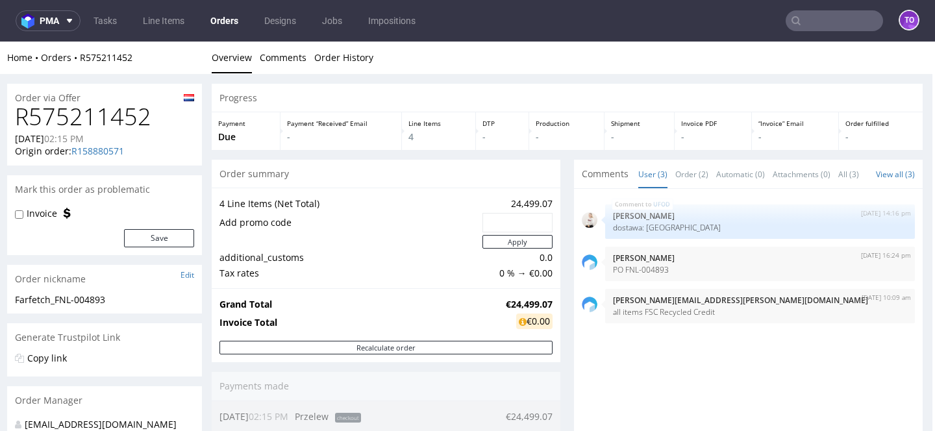
click at [46, 216] on label "Invoice" at bounding box center [42, 213] width 31 height 13
click at [23, 216] on input "Invoice" at bounding box center [19, 215] width 8 height 10
checkbox input "true"
click at [170, 244] on button "Save" at bounding box center [159, 238] width 70 height 18
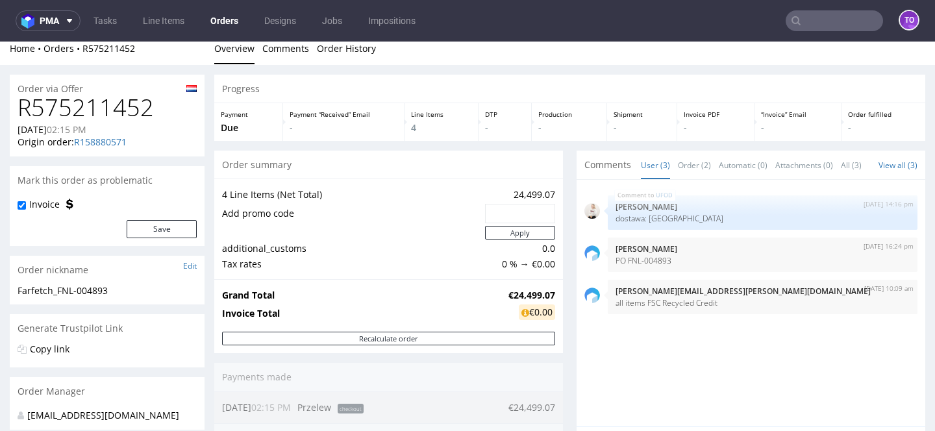
scroll to position [0, 0]
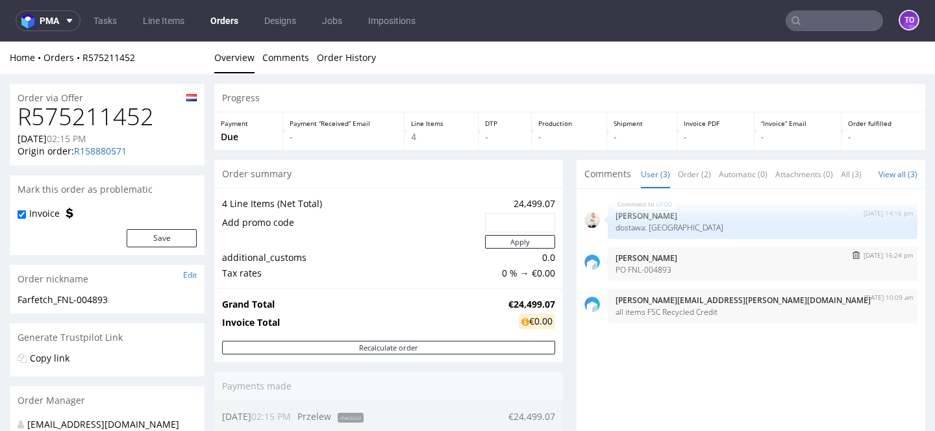
click at [645, 275] on p "PO FNL-004893" at bounding box center [763, 270] width 294 height 10
copy p "PO FNL-004893"
click at [690, 323] on div "23rd Sep 25 | 10:09 am tomasz.kubiak@packhelp.com all items FSC Recycled Credit" at bounding box center [763, 306] width 310 height 34
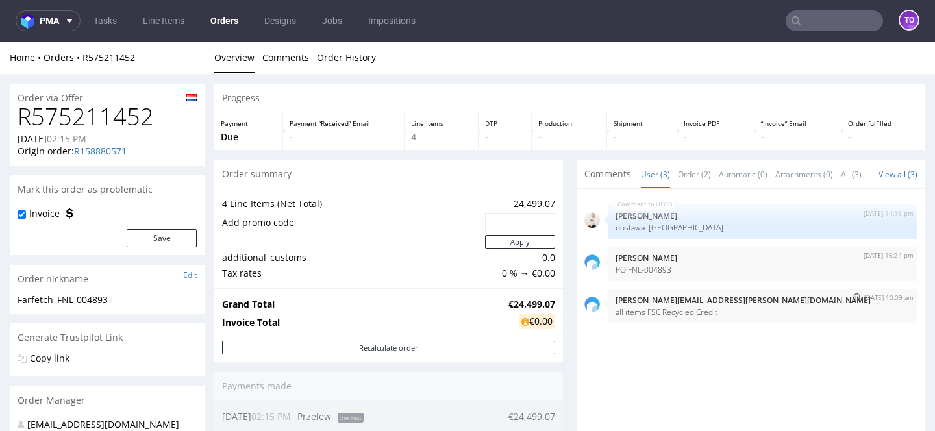
click at [690, 323] on div "23rd Sep 25 | 10:09 am tomasz.kubiak@packhelp.com all items FSC Recycled Credit" at bounding box center [763, 306] width 310 height 34
copy section "all items FSC Recycled Credit"
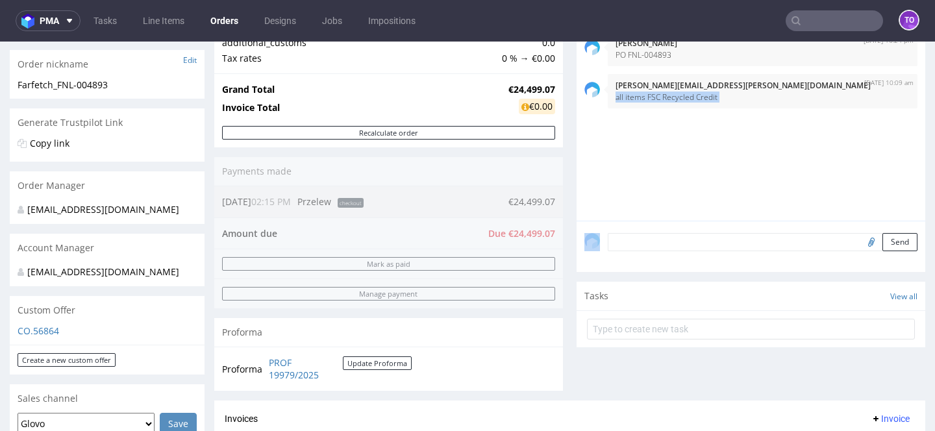
scroll to position [518, 0]
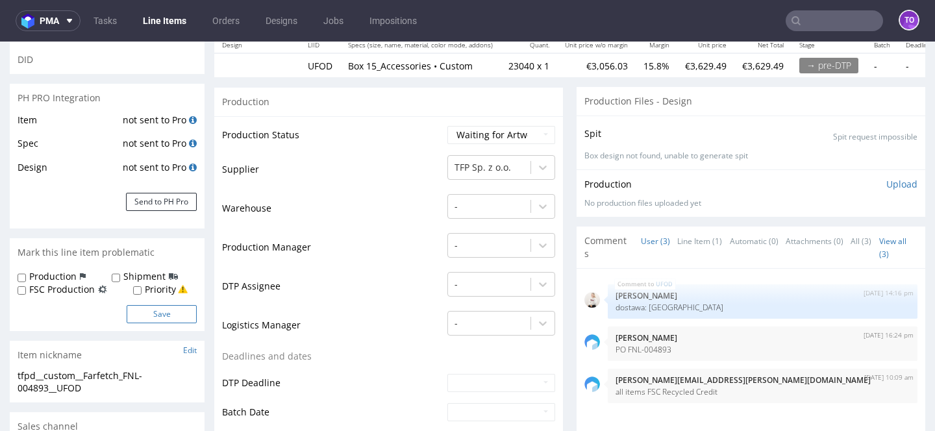
scroll to position [199, 0]
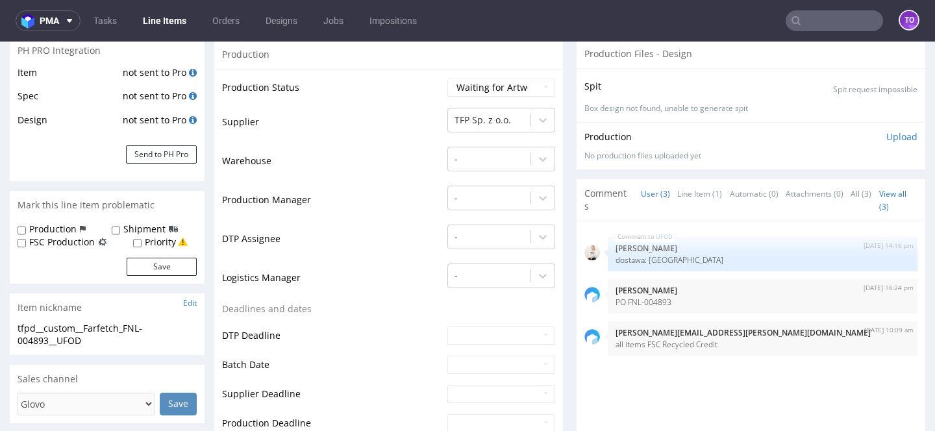
click at [83, 246] on label "FSC Production" at bounding box center [62, 242] width 66 height 13
click at [26, 246] on input "FSC Production" at bounding box center [22, 243] width 8 height 10
checkbox input "true"
click at [146, 262] on button "Save" at bounding box center [162, 267] width 70 height 18
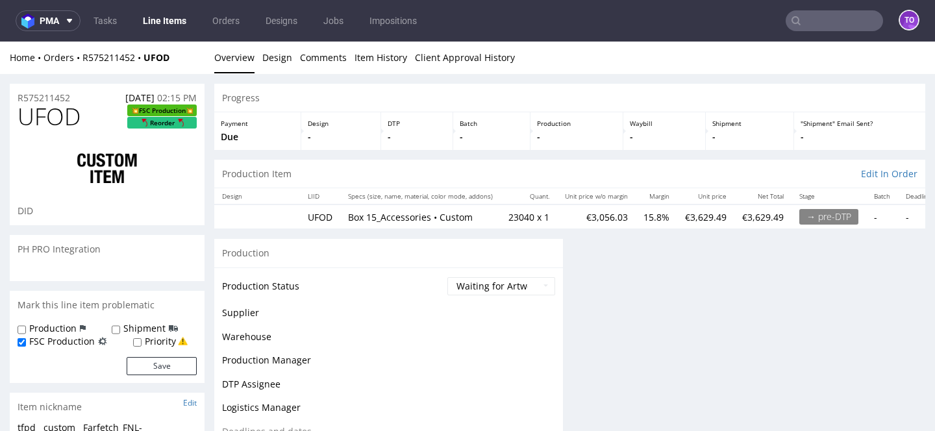
scroll to position [0, 0]
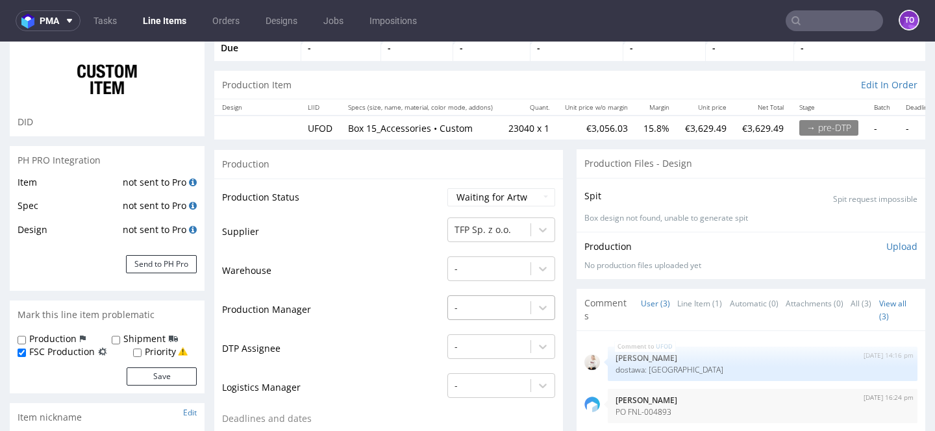
click at [485, 314] on div "-" at bounding box center [502, 305] width 108 height 18
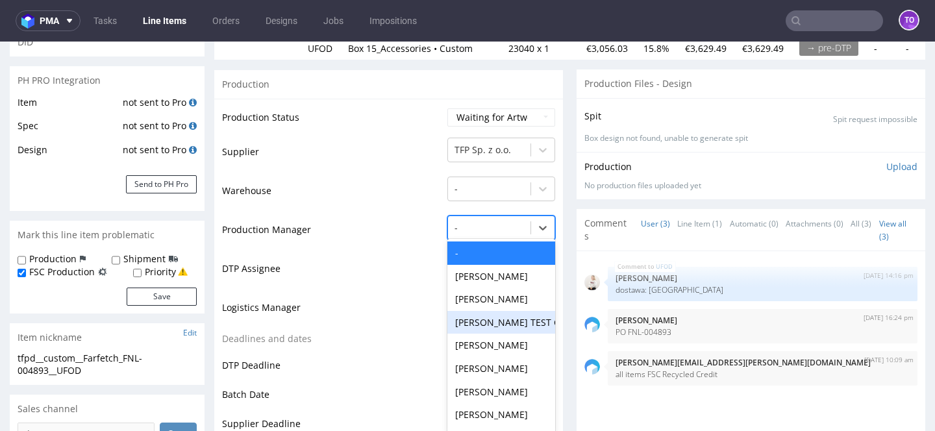
scroll to position [177, 0]
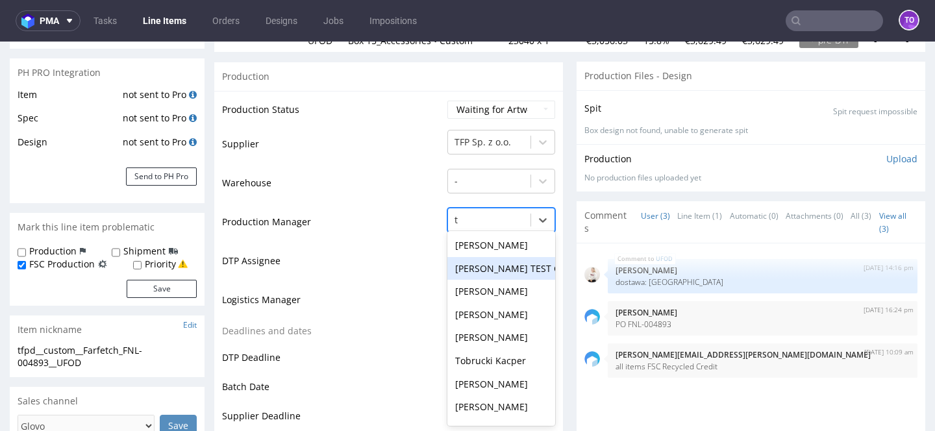
type input "to"
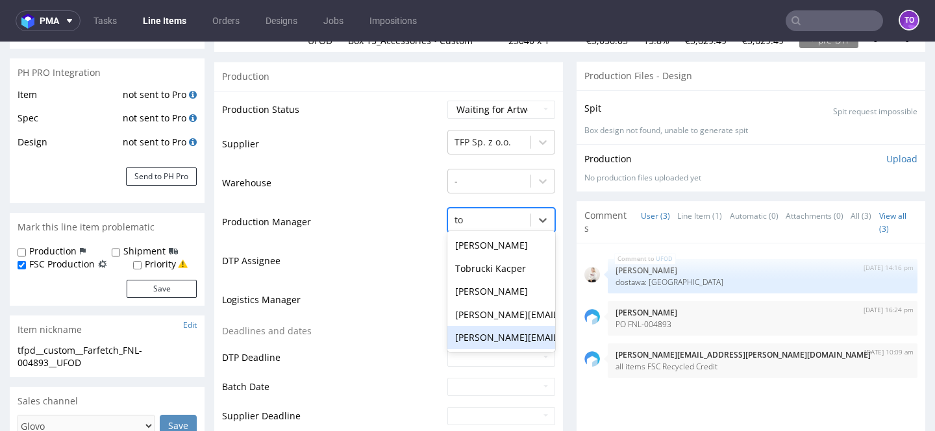
click at [485, 339] on div "[PERSON_NAME][EMAIL_ADDRESS][PERSON_NAME][DOMAIN_NAME]" at bounding box center [502, 337] width 108 height 23
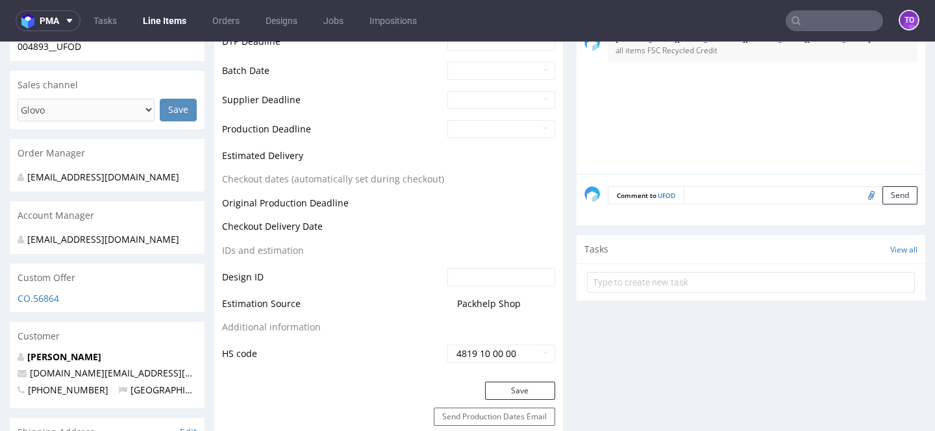
scroll to position [683, 0]
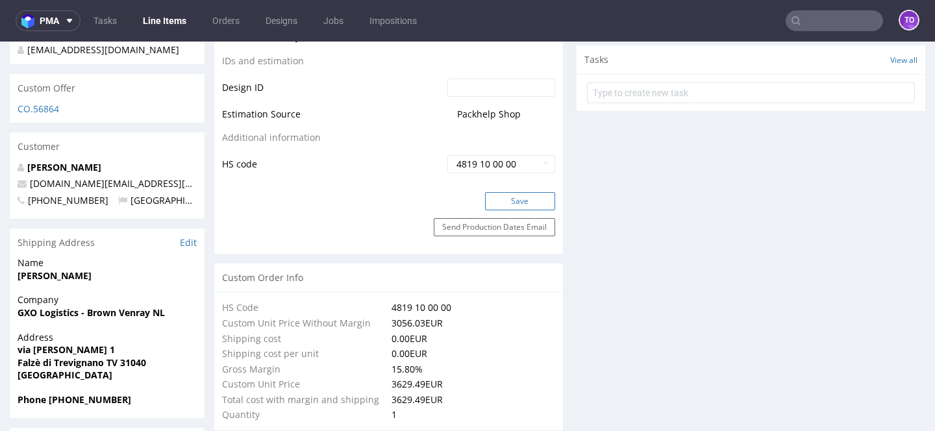
click at [509, 206] on button "Save" at bounding box center [520, 201] width 70 height 18
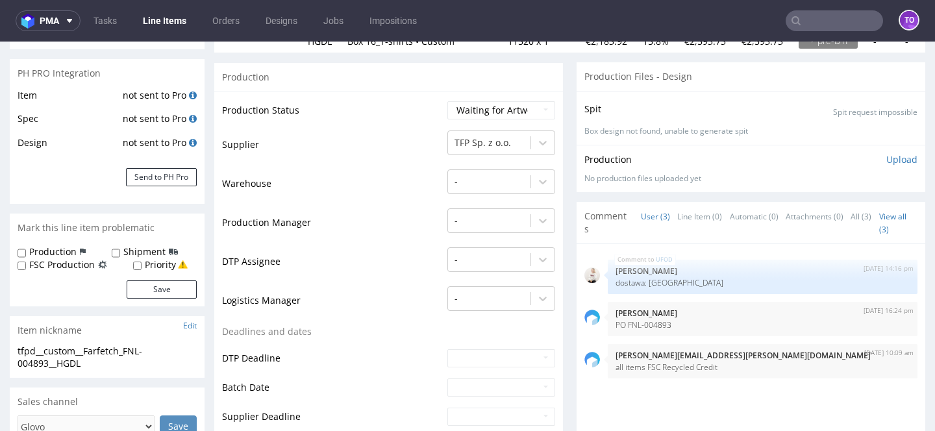
scroll to position [231, 0]
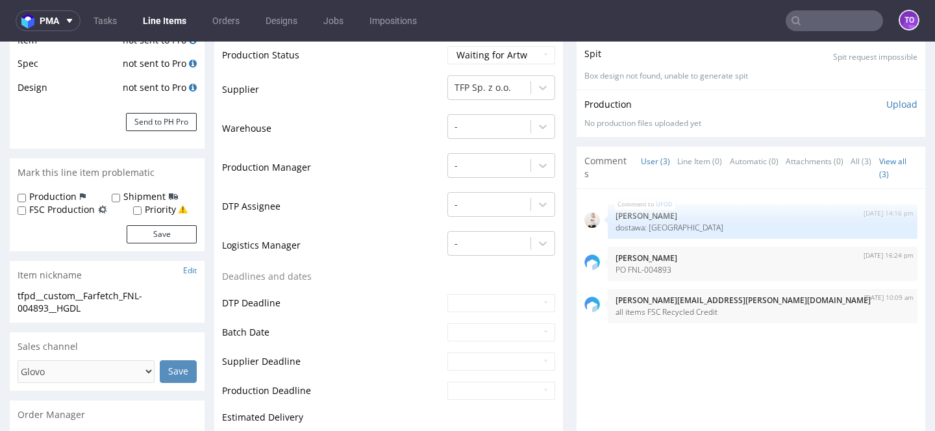
click at [72, 211] on label "FSC Production" at bounding box center [62, 209] width 66 height 13
click at [26, 211] on input "FSC Production" at bounding box center [22, 211] width 8 height 10
checkbox input "true"
click at [151, 239] on button "Save" at bounding box center [162, 234] width 70 height 18
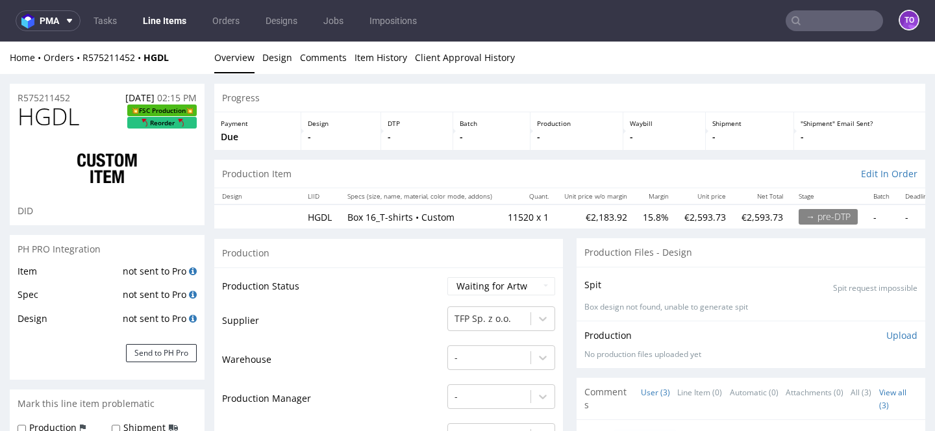
scroll to position [0, 0]
click at [501, 355] on div "-" at bounding box center [502, 355] width 108 height 18
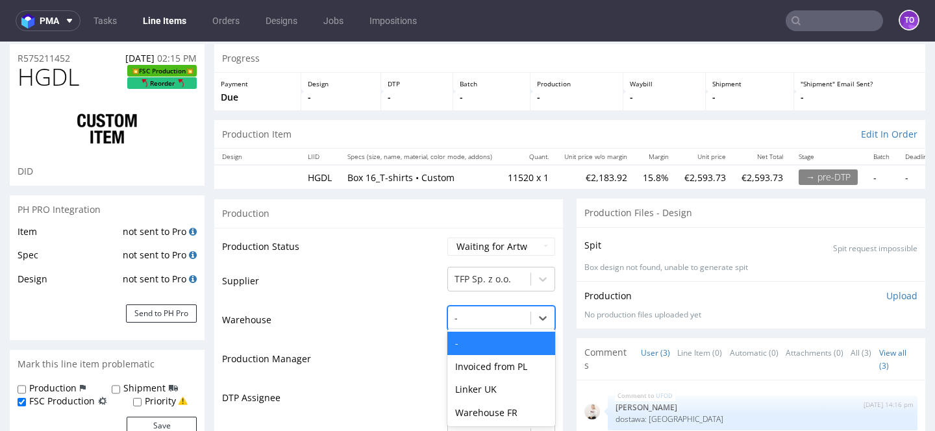
scroll to position [40, 0]
click at [317, 329] on td "Warehouse" at bounding box center [333, 323] width 222 height 39
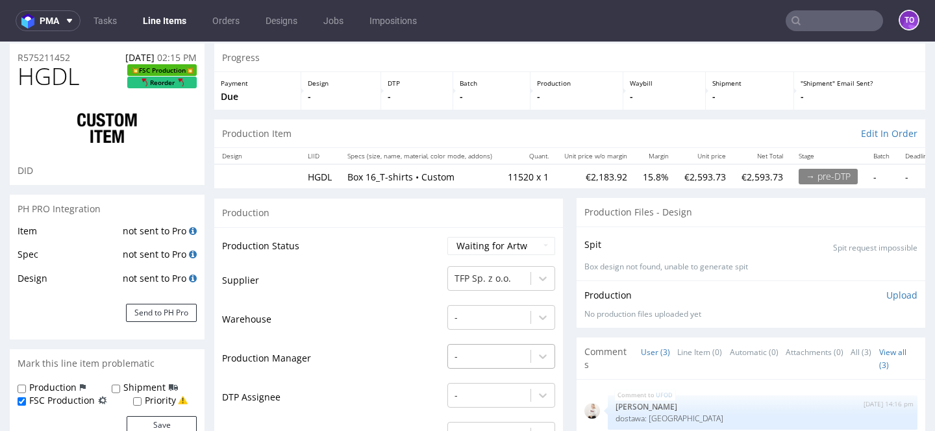
click at [457, 349] on div "-" at bounding box center [502, 353] width 108 height 18
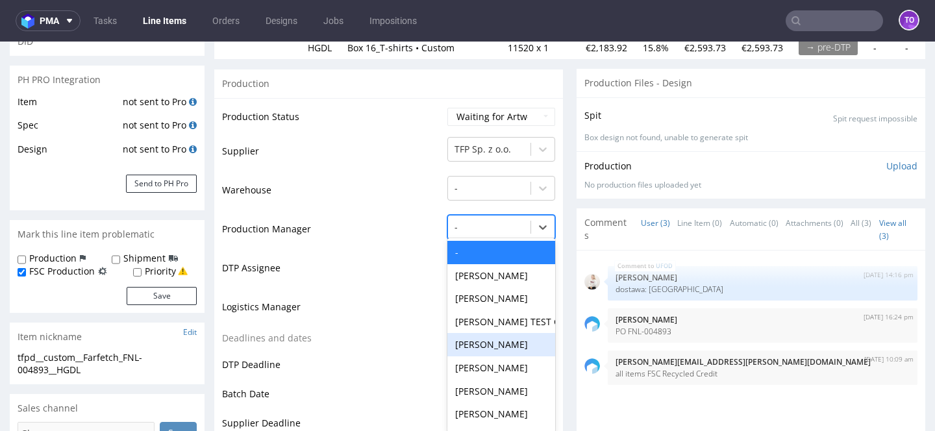
scroll to position [177, 0]
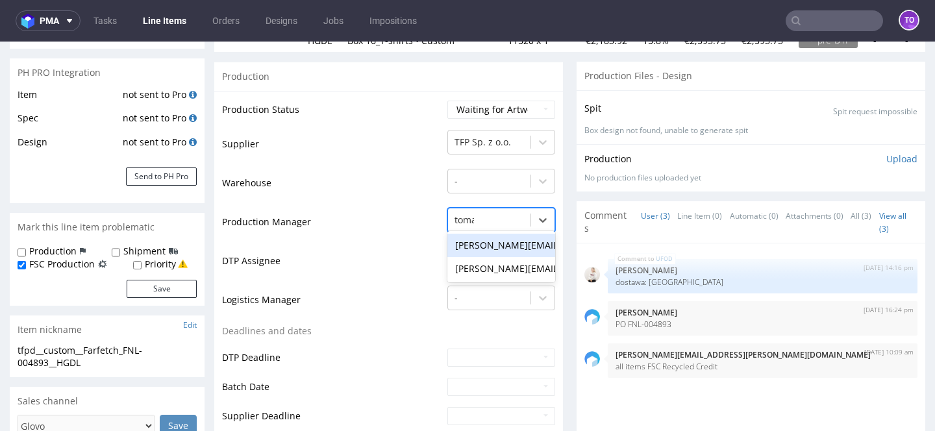
type input "[PERSON_NAME]"
click at [468, 261] on div "[PERSON_NAME][EMAIL_ADDRESS][PERSON_NAME][DOMAIN_NAME]" at bounding box center [502, 268] width 108 height 23
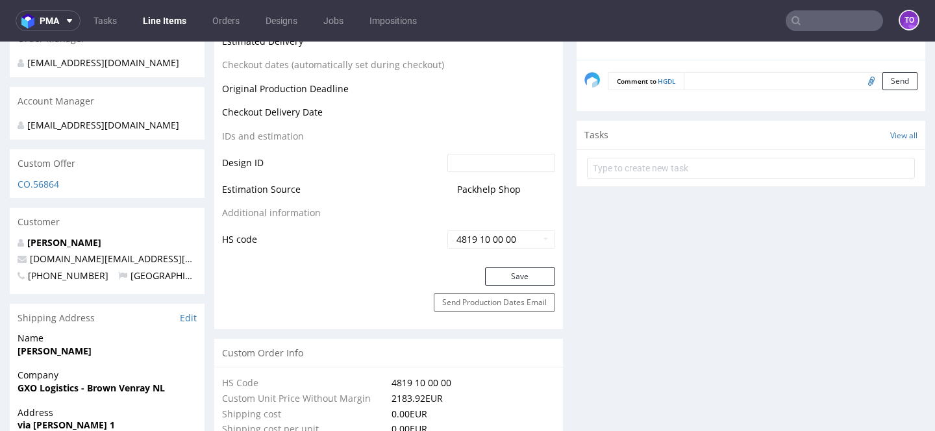
scroll to position [625, 0]
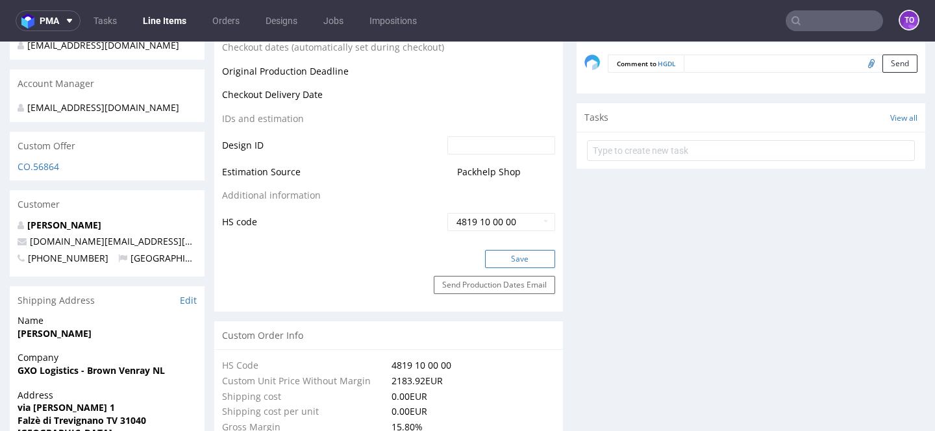
click at [498, 264] on button "Save" at bounding box center [520, 259] width 70 height 18
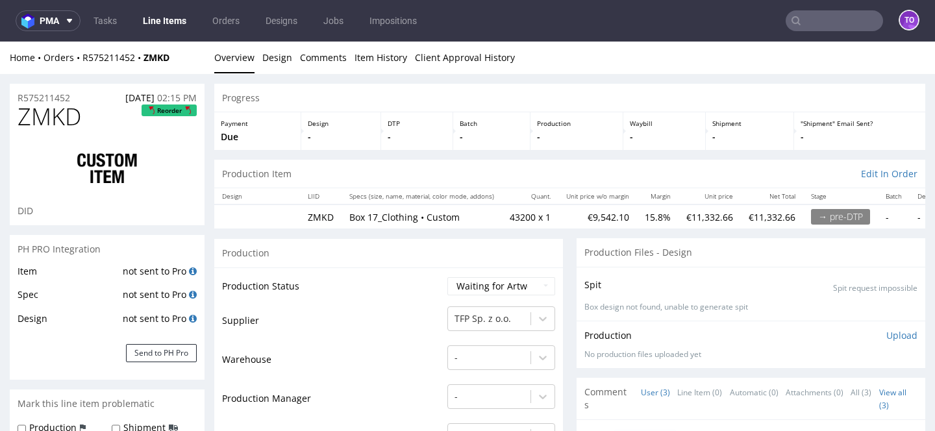
scroll to position [74, 0]
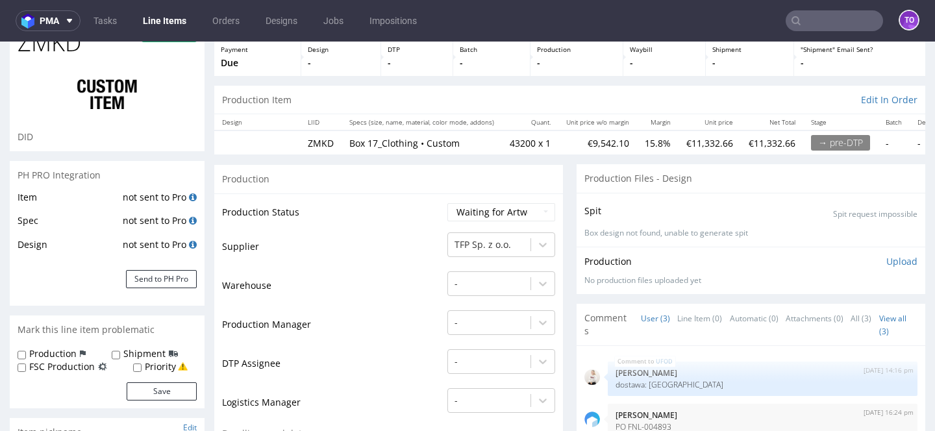
click at [67, 370] on label "FSC Production" at bounding box center [62, 367] width 66 height 13
click at [26, 370] on input "FSC Production" at bounding box center [22, 368] width 8 height 10
checkbox input "true"
click at [141, 388] on button "Save" at bounding box center [162, 392] width 70 height 18
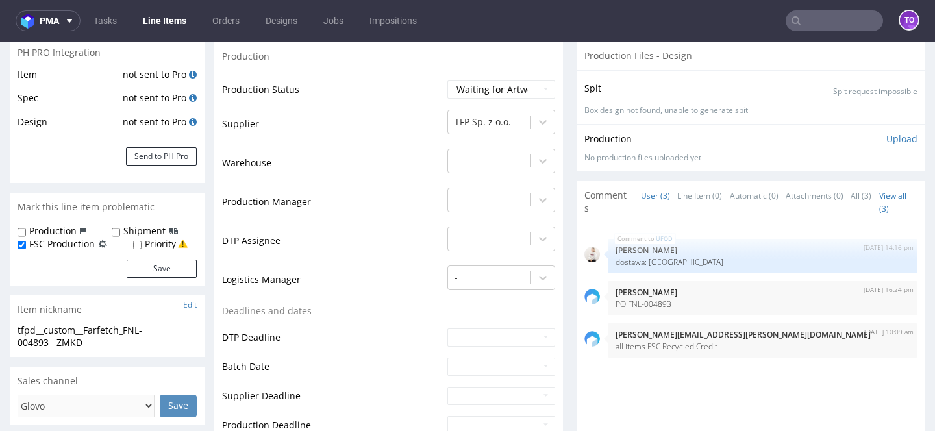
scroll to position [218, 0]
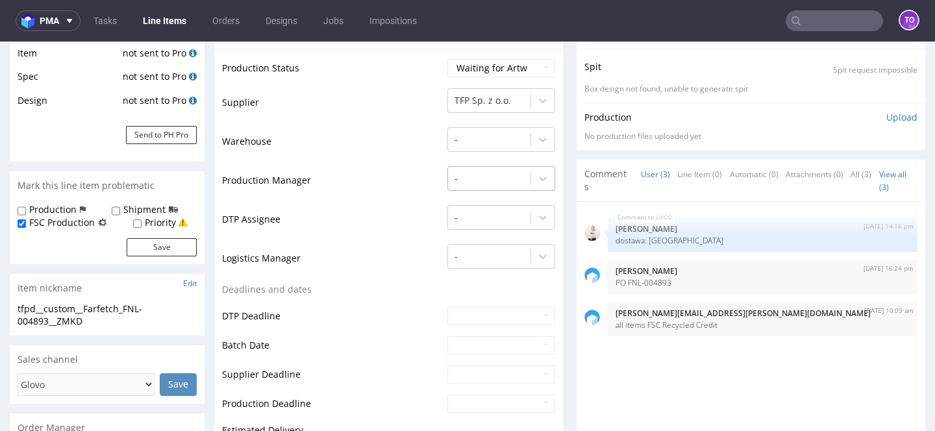
click at [495, 174] on div at bounding box center [490, 179] width 70 height 16
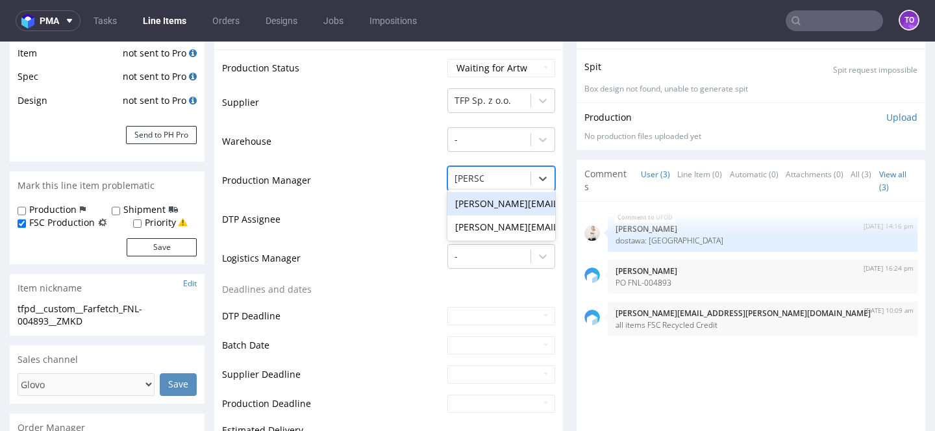
type input "tomasz"
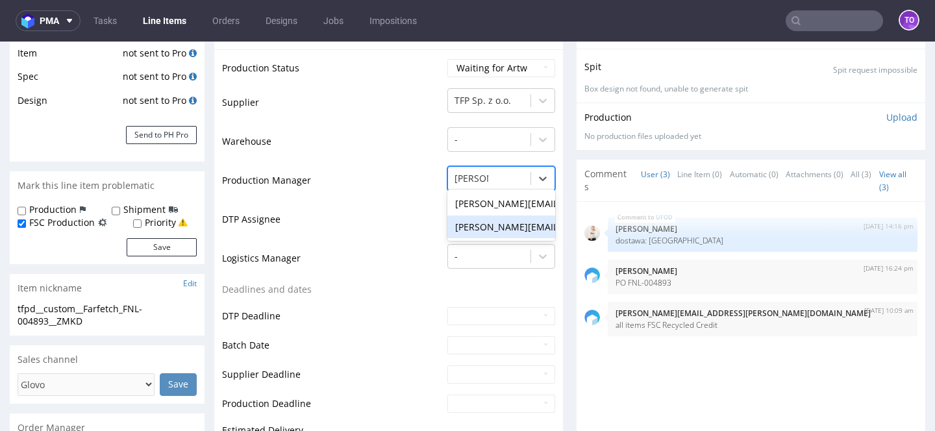
click at [485, 225] on div "[PERSON_NAME][EMAIL_ADDRESS][PERSON_NAME][DOMAIN_NAME]" at bounding box center [502, 227] width 108 height 23
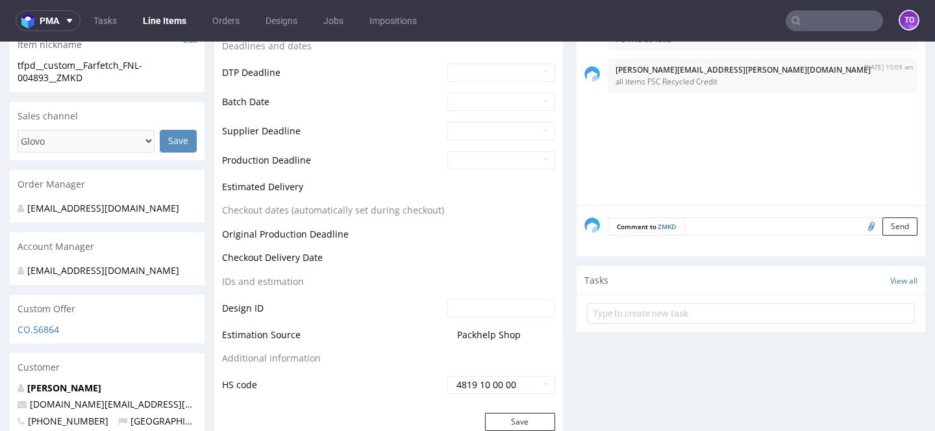
scroll to position [512, 0]
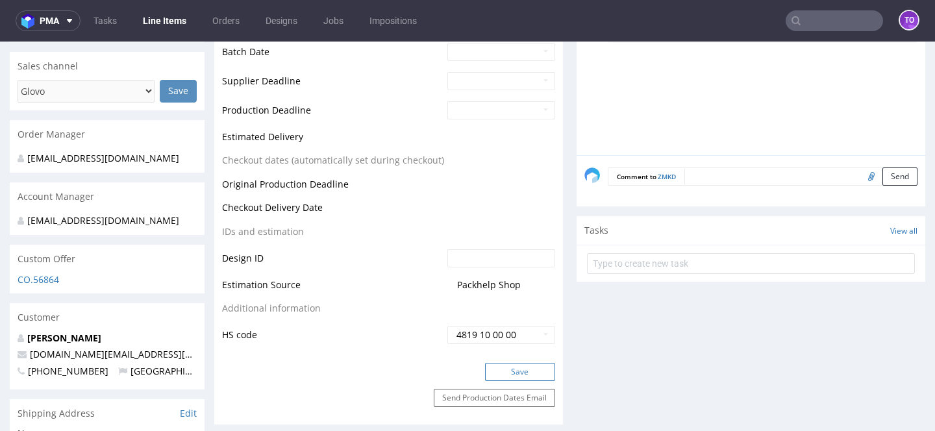
click at [524, 375] on button "Save" at bounding box center [520, 372] width 70 height 18
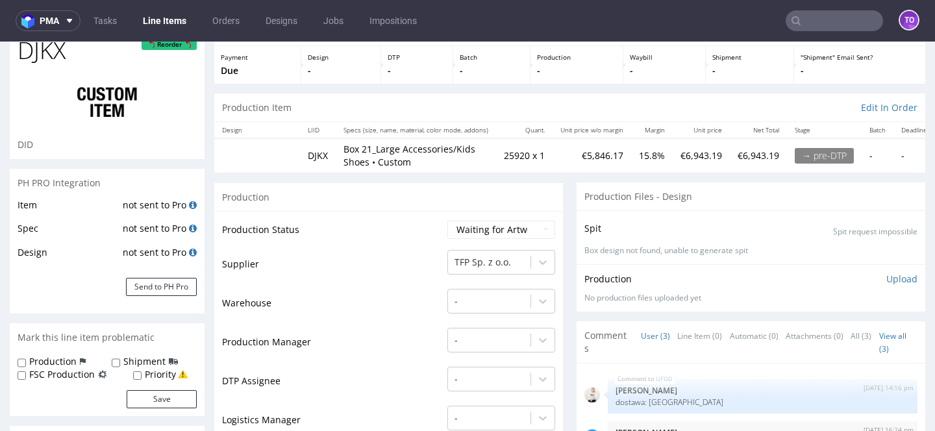
scroll to position [140, 0]
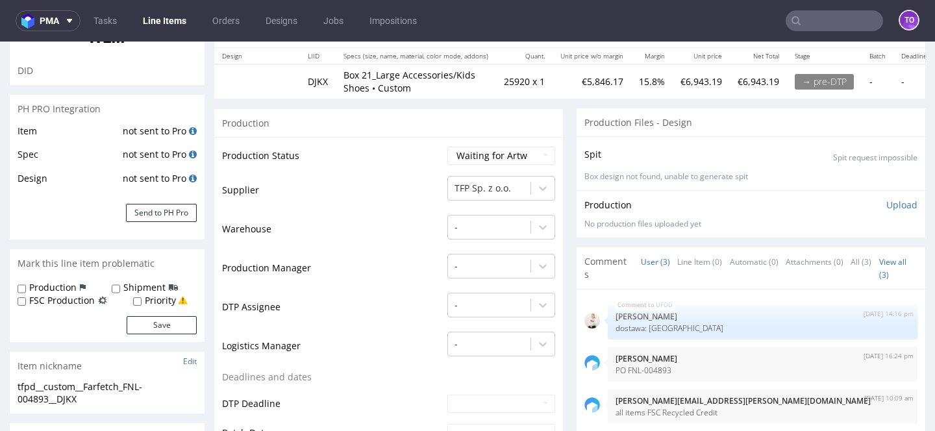
click at [66, 295] on label "FSC Production" at bounding box center [62, 300] width 66 height 13
click at [26, 297] on input "FSC Production" at bounding box center [22, 302] width 8 height 10
checkbox input "true"
click at [154, 324] on button "Save" at bounding box center [162, 325] width 70 height 18
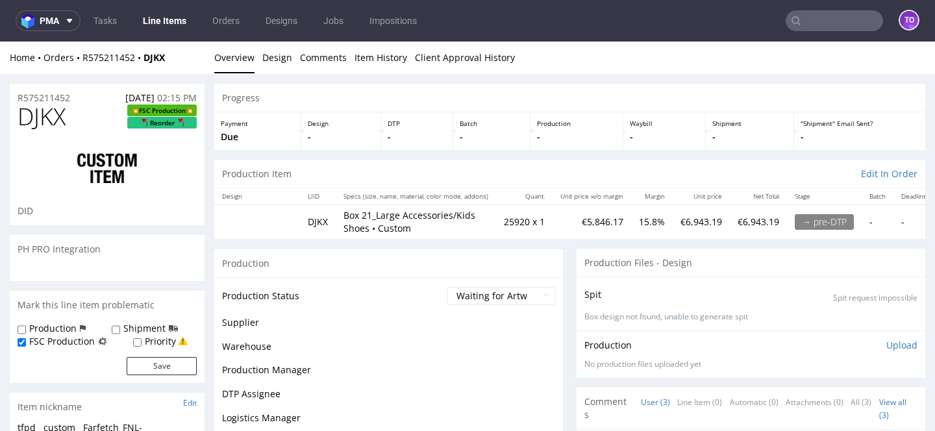
scroll to position [0, 0]
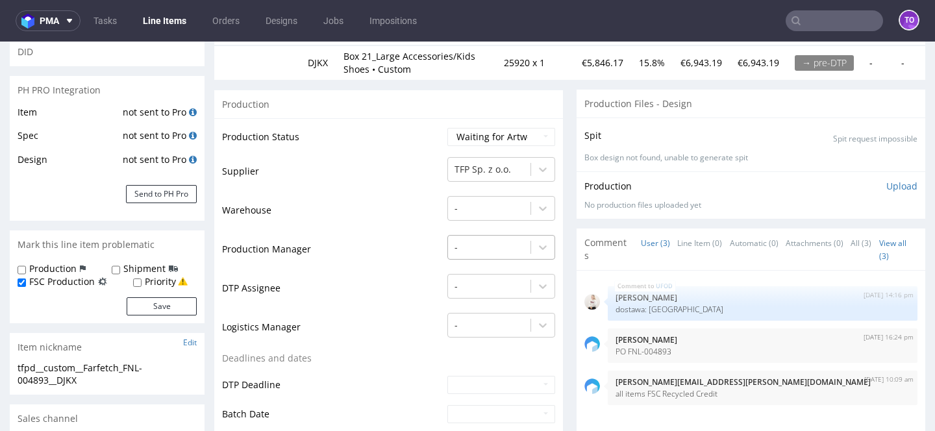
click at [468, 253] on div "-" at bounding box center [502, 244] width 108 height 18
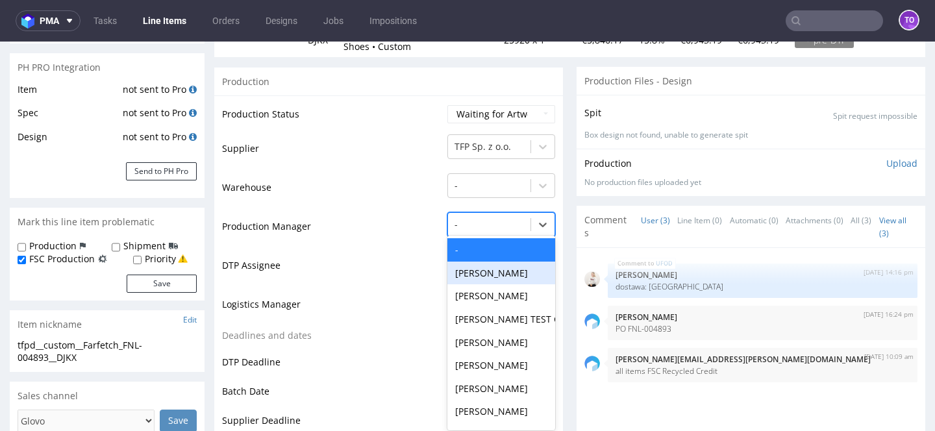
scroll to position [186, 0]
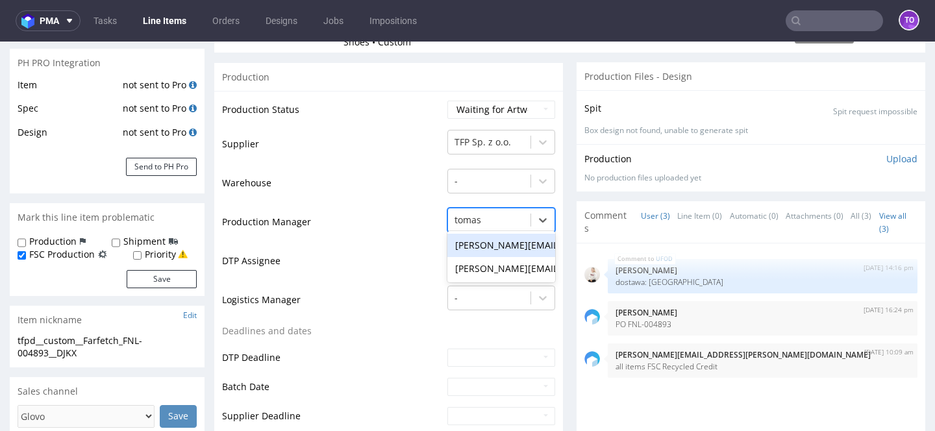
type input "[PERSON_NAME]"
click at [486, 261] on div "[PERSON_NAME][EMAIL_ADDRESS][PERSON_NAME][DOMAIN_NAME]" at bounding box center [502, 268] width 108 height 23
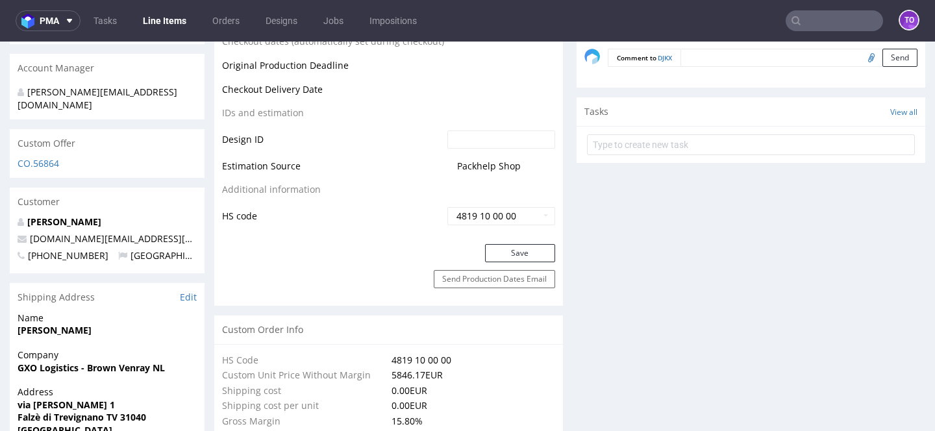
scroll to position [673, 0]
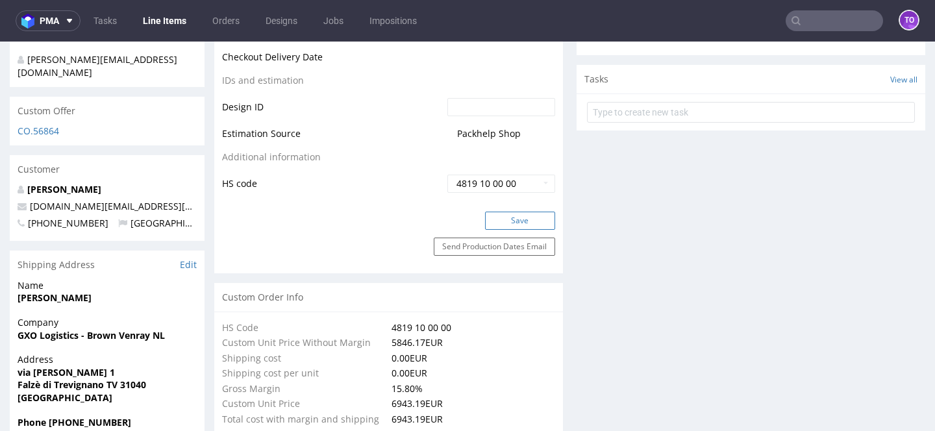
click at [509, 225] on button "Save" at bounding box center [520, 221] width 70 height 18
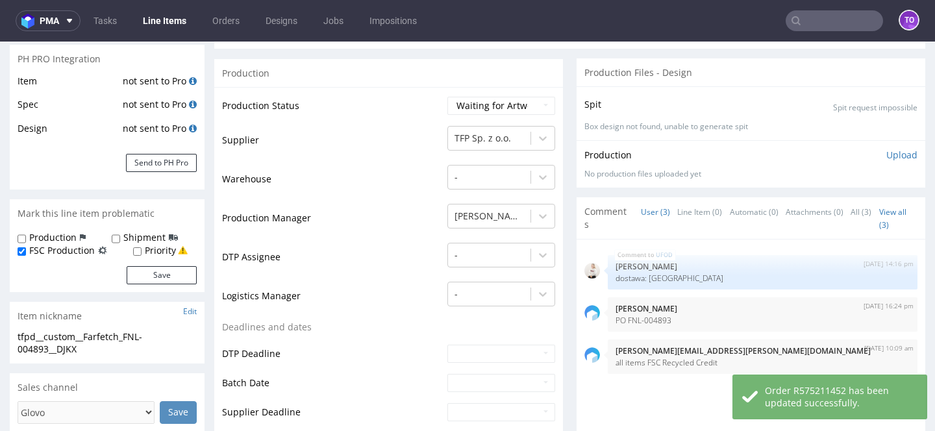
scroll to position [193, 0]
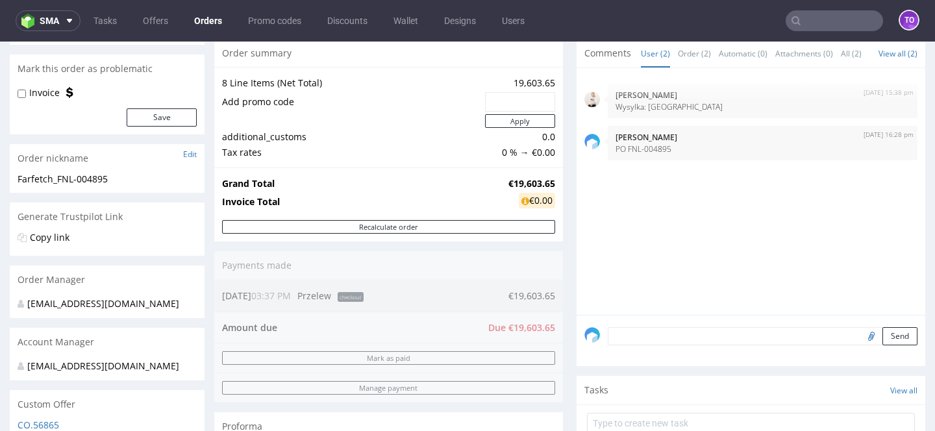
scroll to position [171, 0]
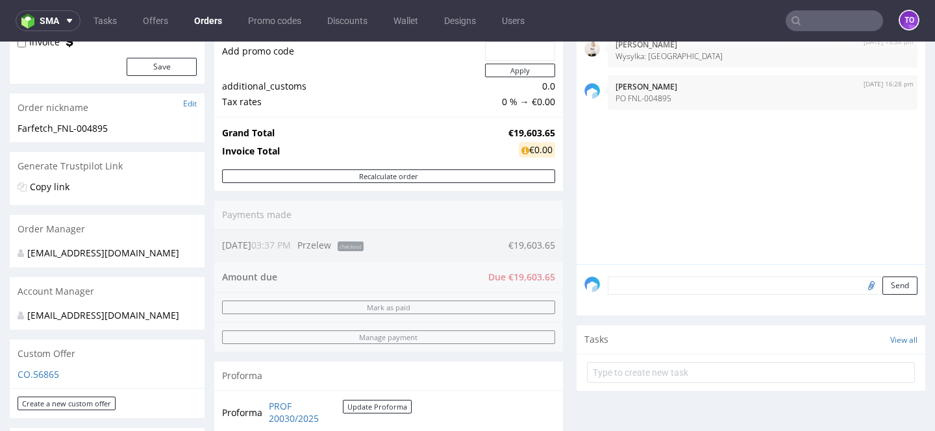
click at [684, 295] on textarea at bounding box center [763, 286] width 310 height 18
paste textarea "PO FNL-004893"
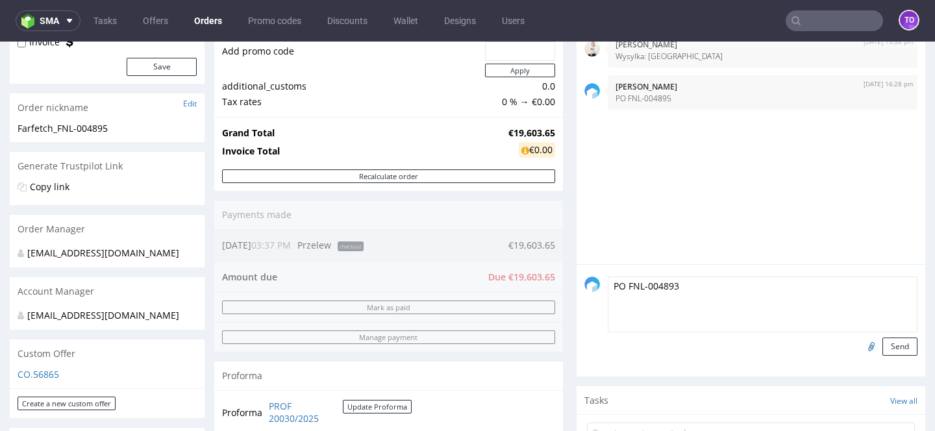
drag, startPoint x: 653, startPoint y: 321, endPoint x: 544, endPoint y: 252, distance: 129.0
click at [544, 252] on div "Progress Payment Due Payment “Received” Email - Line Items 8 DTP - Production -…" at bounding box center [569, 421] width 711 height 1019
paste textarea "all items FSC Recycled Credit"
type textarea "all items FSC Recycled Credit"
click at [902, 356] on button "Send" at bounding box center [900, 347] width 35 height 18
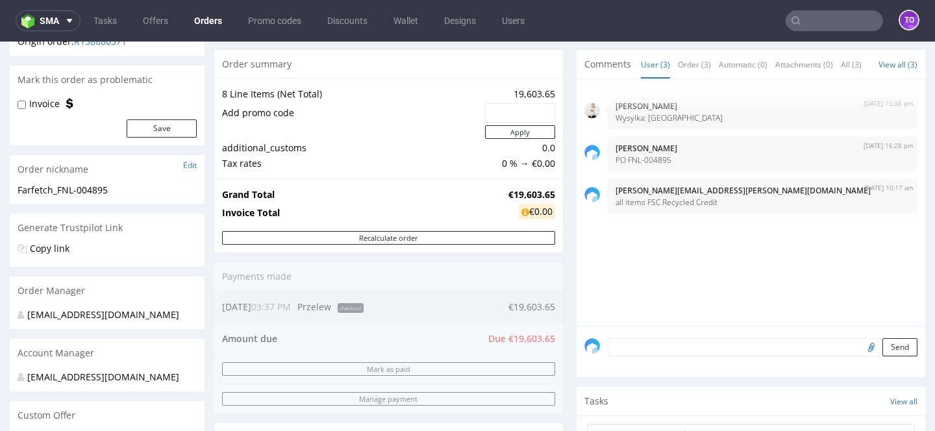
scroll to position [0, 0]
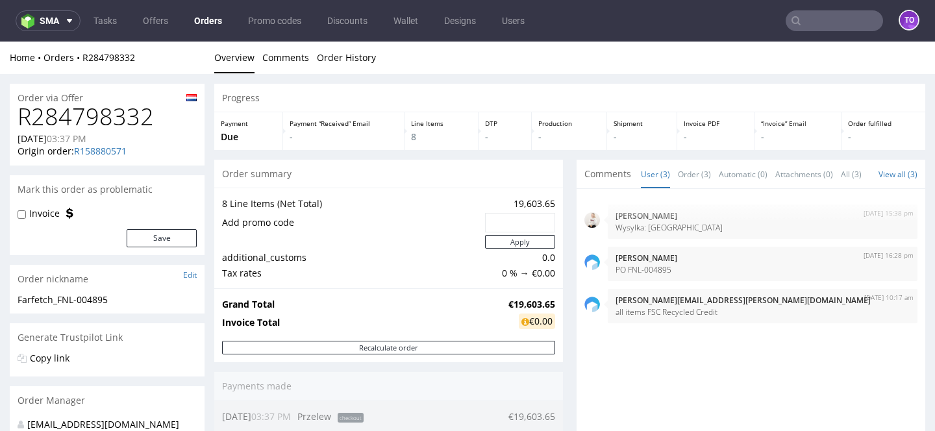
click at [59, 212] on div "Invoice" at bounding box center [45, 213] width 55 height 13
click at [49, 210] on label "Invoice" at bounding box center [44, 213] width 31 height 13
click at [26, 210] on input "Invoice" at bounding box center [22, 215] width 8 height 10
checkbox input "true"
click at [155, 242] on button "Save" at bounding box center [162, 238] width 70 height 18
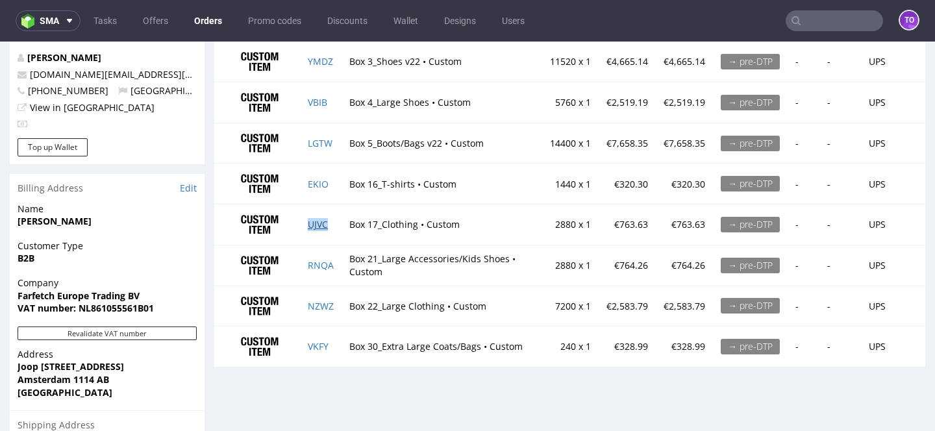
scroll to position [709, 0]
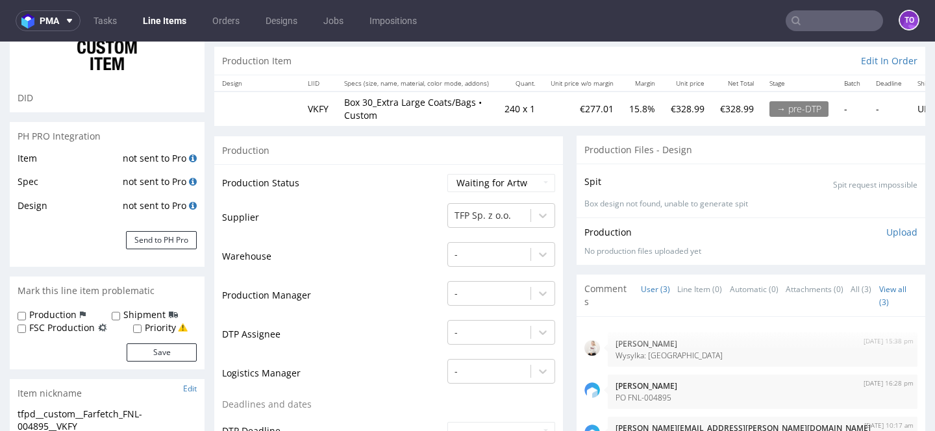
scroll to position [112, 0]
click at [79, 325] on label "FSC Production" at bounding box center [62, 328] width 66 height 13
click at [26, 325] on input "FSC Production" at bounding box center [22, 330] width 8 height 10
checkbox input "true"
click at [140, 355] on button "Save" at bounding box center [162, 353] width 70 height 18
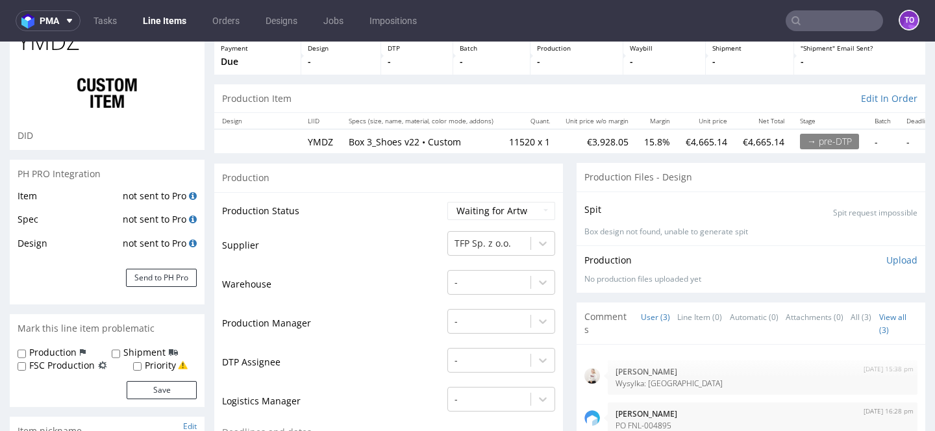
scroll to position [164, 0]
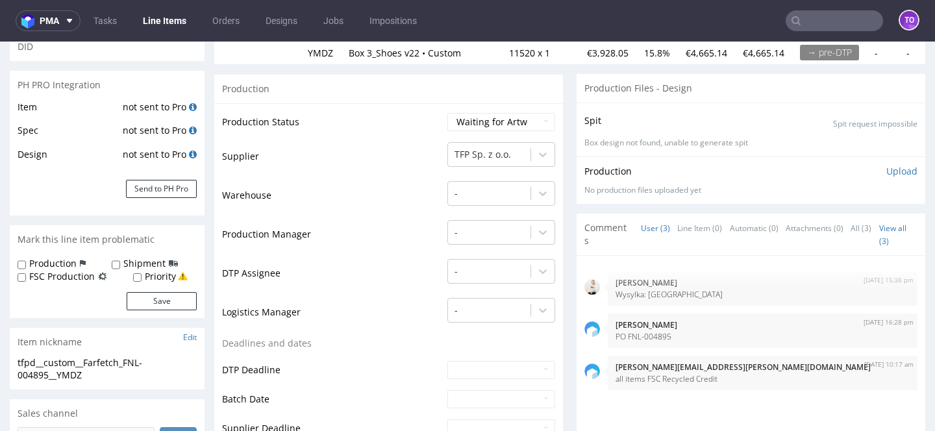
click at [70, 281] on label "FSC Production" at bounding box center [62, 276] width 66 height 13
click at [26, 281] on input "FSC Production" at bounding box center [22, 278] width 8 height 10
checkbox input "true"
click at [149, 299] on button "Save" at bounding box center [162, 301] width 70 height 18
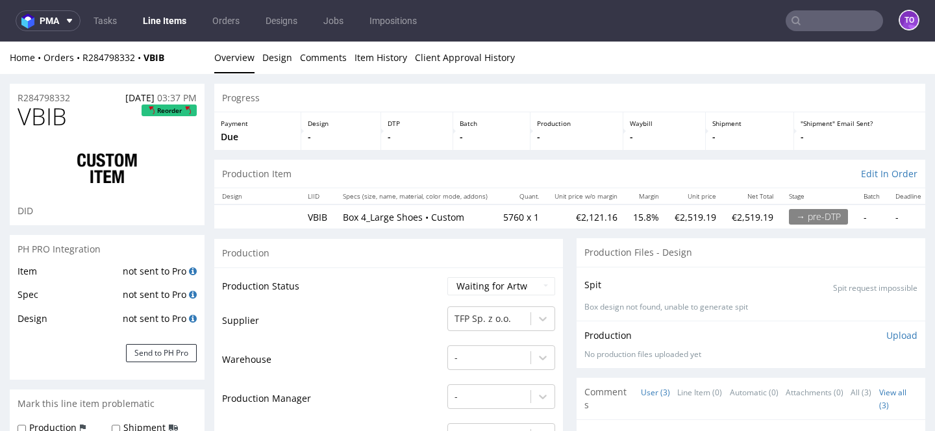
scroll to position [203, 0]
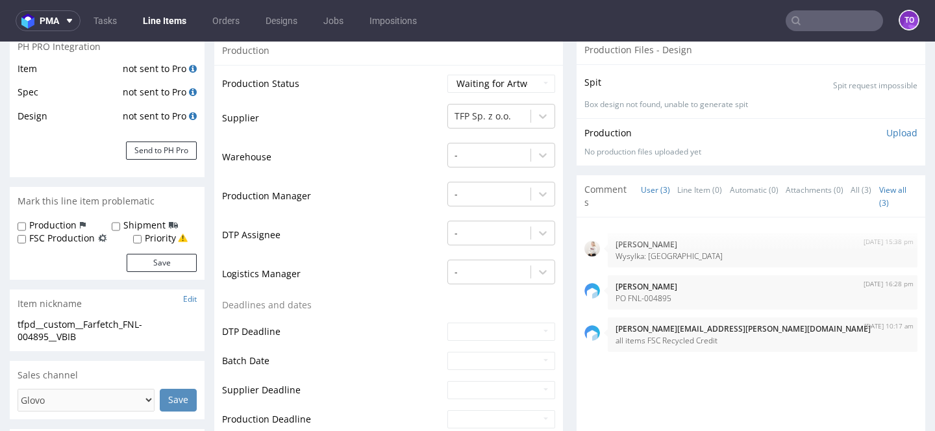
drag, startPoint x: 75, startPoint y: 240, endPoint x: 82, endPoint y: 247, distance: 10.6
click at [75, 240] on label "FSC Production" at bounding box center [62, 238] width 66 height 13
click at [26, 240] on input "FSC Production" at bounding box center [22, 239] width 8 height 10
checkbox input "true"
click at [184, 262] on button "Save" at bounding box center [162, 263] width 70 height 18
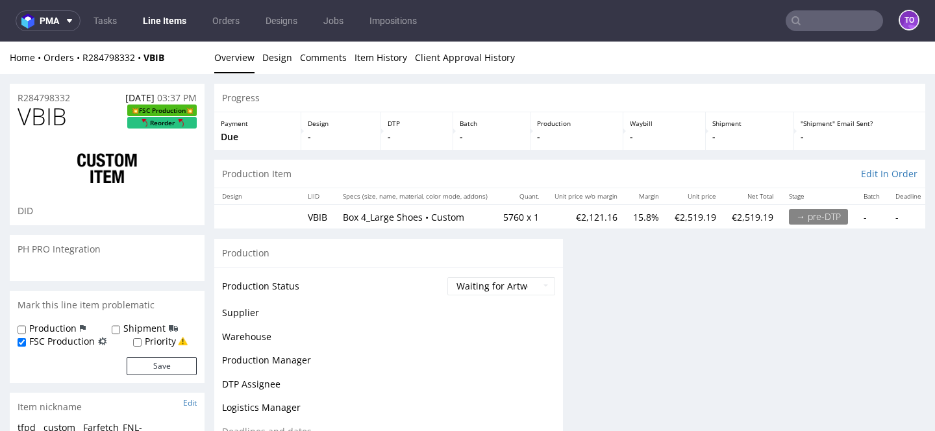
scroll to position [0, 0]
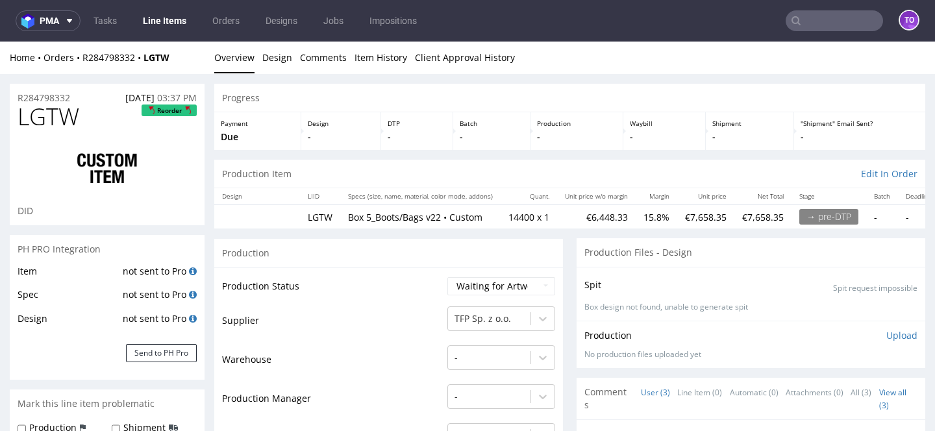
scroll to position [107, 0]
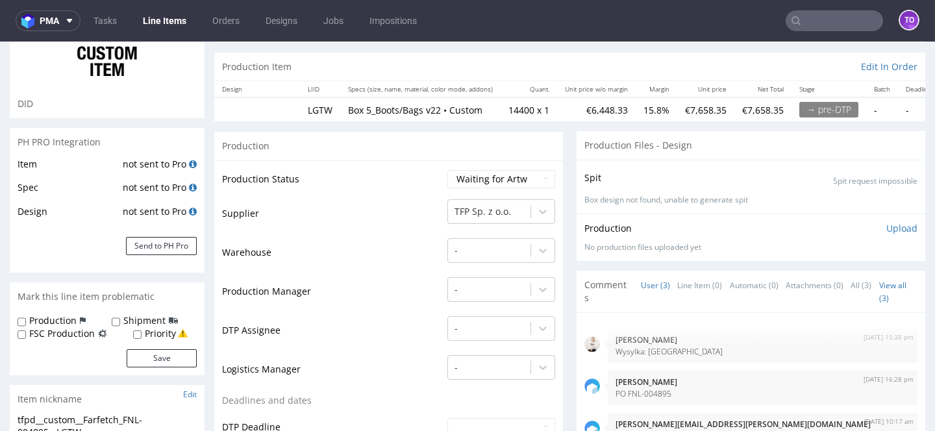
click at [81, 338] on label "FSC Production" at bounding box center [62, 333] width 66 height 13
click at [26, 338] on input "FSC Production" at bounding box center [22, 335] width 8 height 10
checkbox input "true"
click at [144, 354] on button "Save" at bounding box center [162, 358] width 70 height 18
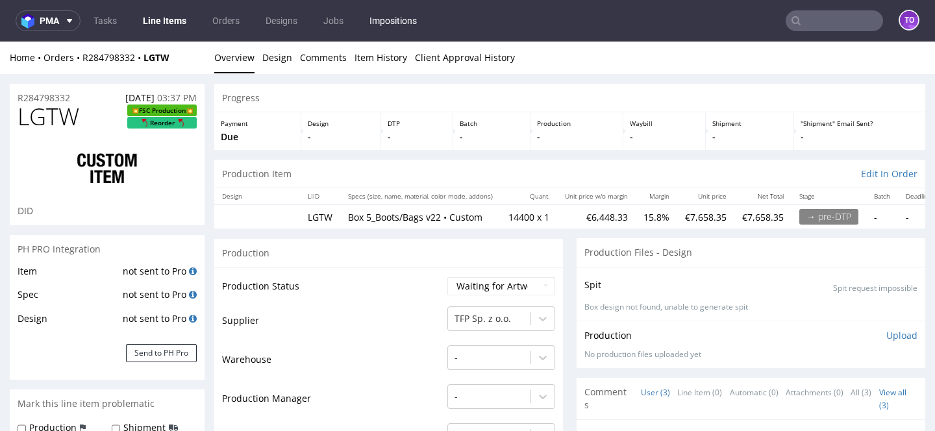
scroll to position [0, 0]
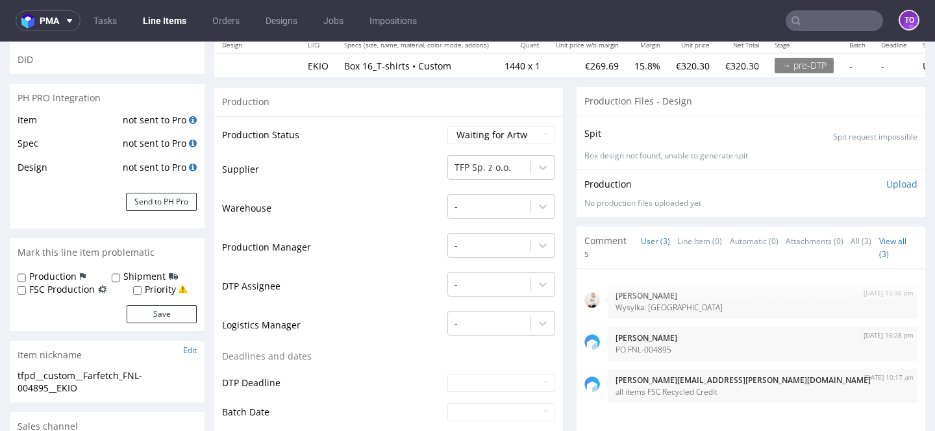
scroll to position [169, 0]
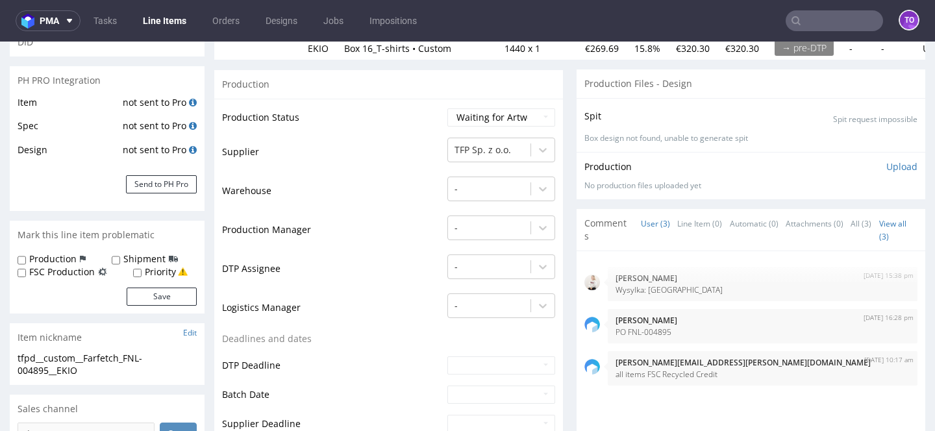
click at [81, 274] on label "FSC Production" at bounding box center [62, 272] width 66 height 13
click at [26, 274] on input "FSC Production" at bounding box center [22, 273] width 8 height 10
checkbox input "true"
click at [135, 295] on button "Save" at bounding box center [162, 297] width 70 height 18
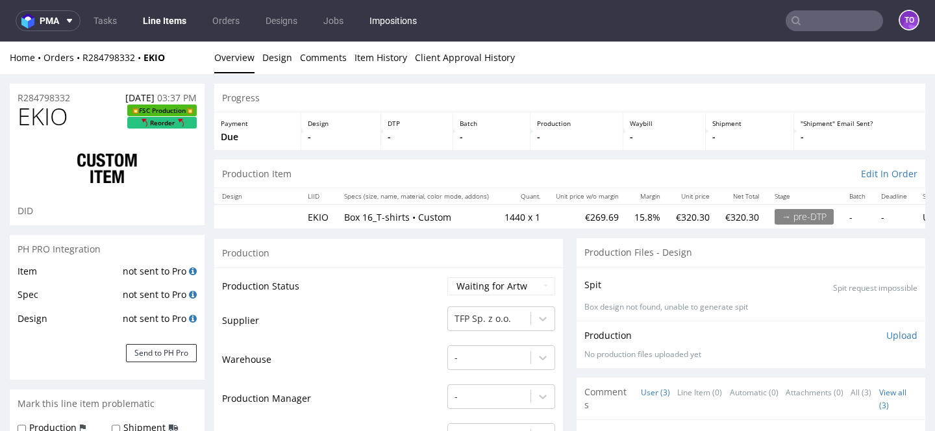
scroll to position [0, 0]
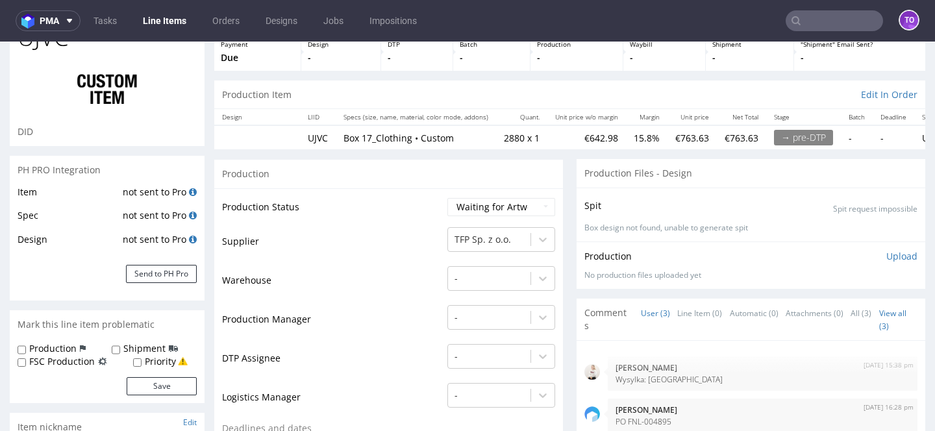
scroll to position [129, 0]
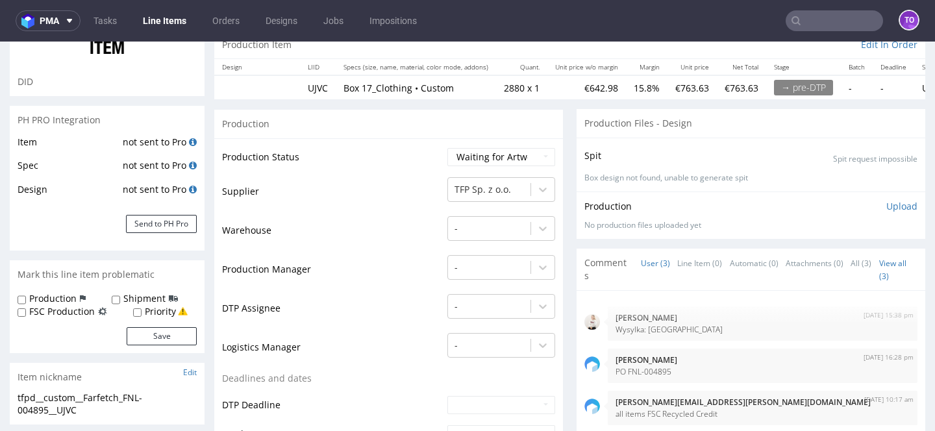
click at [82, 313] on label "FSC Production" at bounding box center [62, 311] width 66 height 13
click at [26, 313] on input "FSC Production" at bounding box center [22, 313] width 8 height 10
checkbox input "true"
click at [141, 338] on button "Save" at bounding box center [162, 336] width 70 height 18
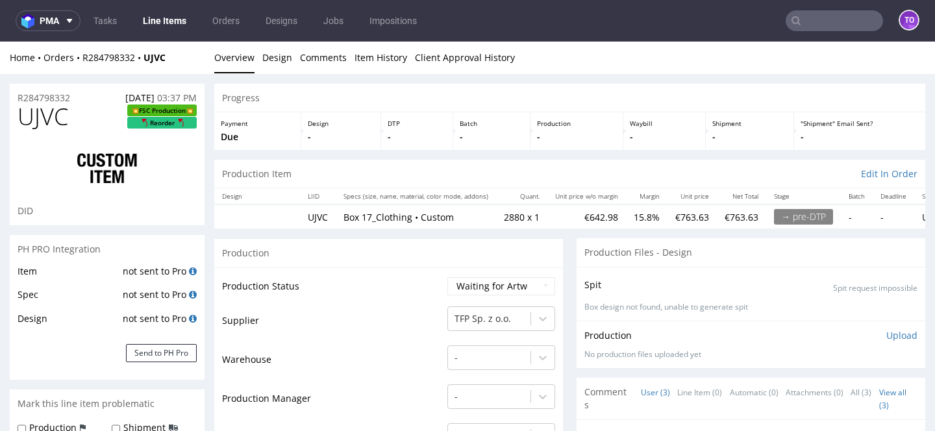
scroll to position [0, 0]
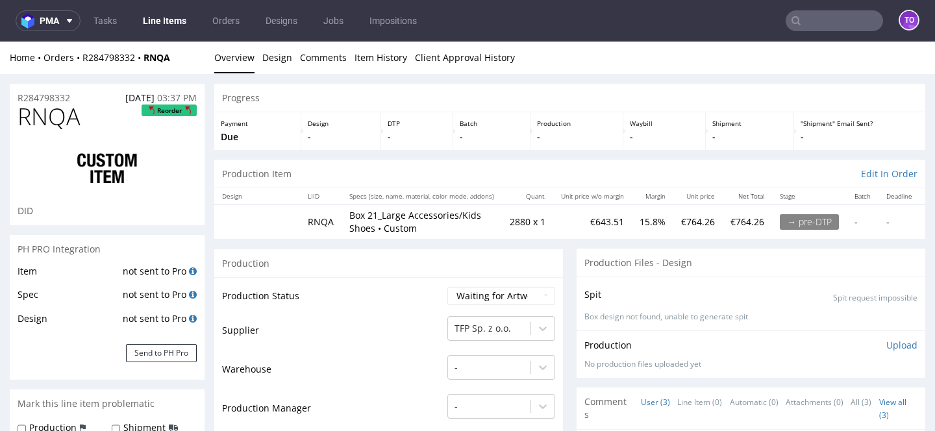
scroll to position [132, 0]
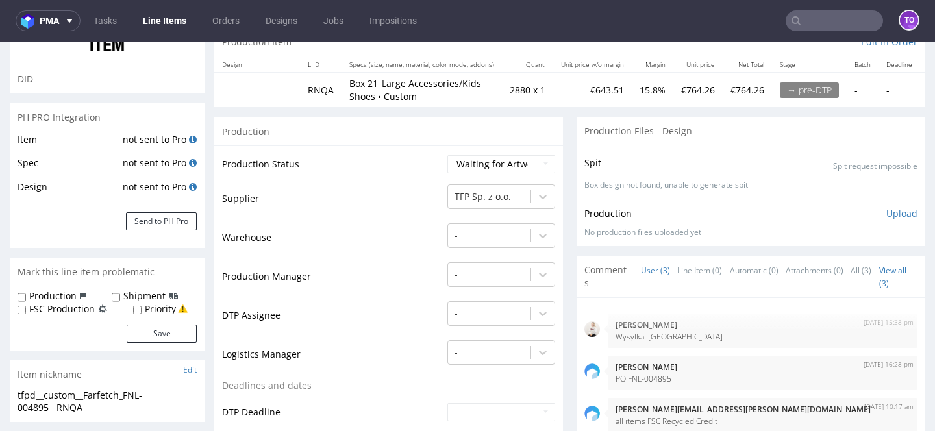
click at [60, 312] on label "FSC Production" at bounding box center [62, 309] width 66 height 13
click at [26, 312] on input "FSC Production" at bounding box center [22, 310] width 8 height 10
checkbox input "true"
click at [170, 335] on button "Save" at bounding box center [162, 334] width 70 height 18
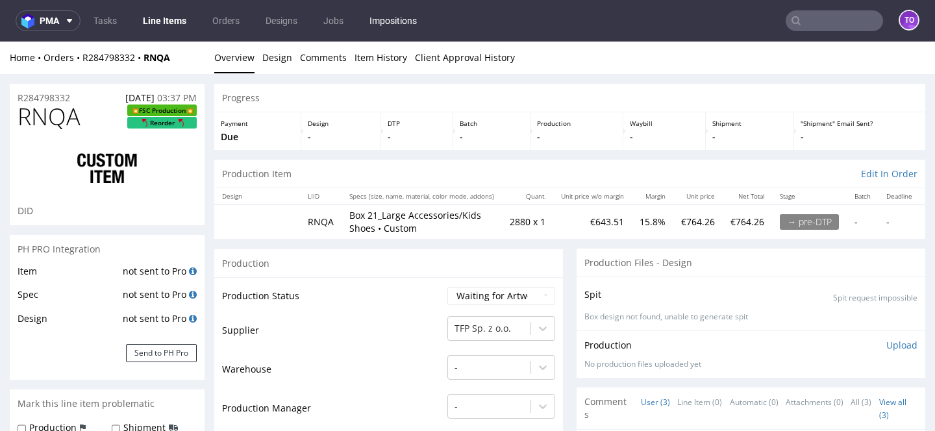
scroll to position [0, 0]
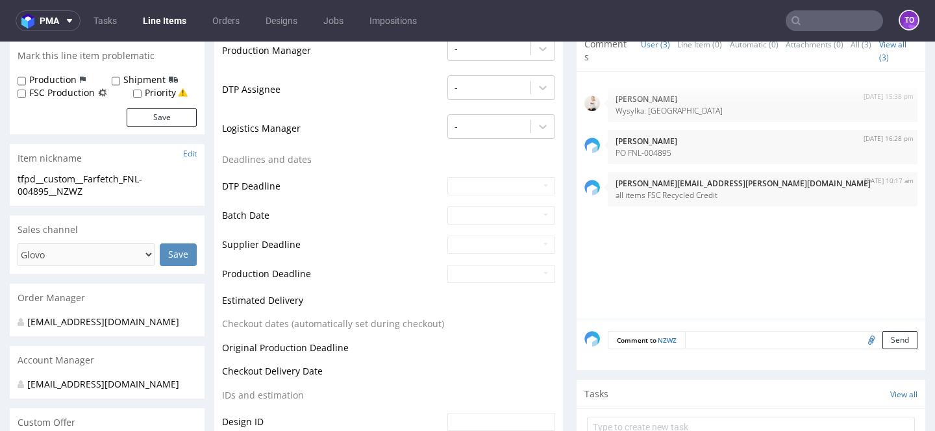
scroll to position [216, 0]
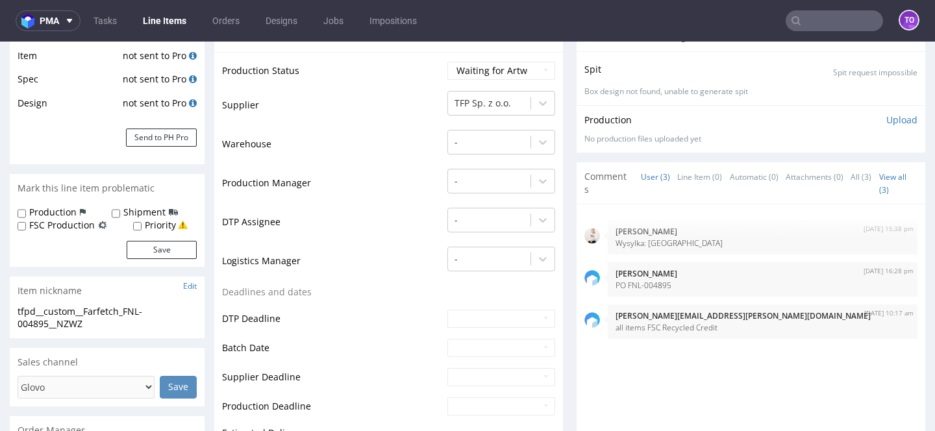
click at [78, 220] on label "FSC Production" at bounding box center [62, 225] width 66 height 13
click at [26, 222] on input "FSC Production" at bounding box center [22, 227] width 8 height 10
checkbox input "true"
click at [136, 246] on button "Save" at bounding box center [162, 250] width 70 height 18
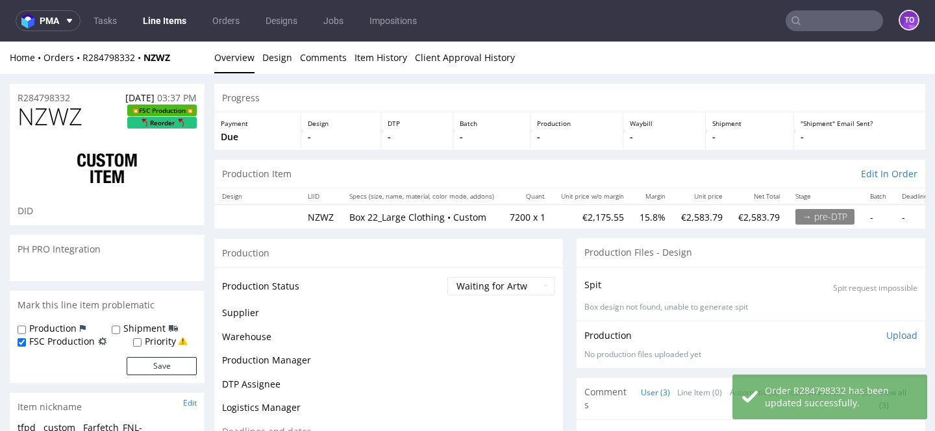
scroll to position [0, 0]
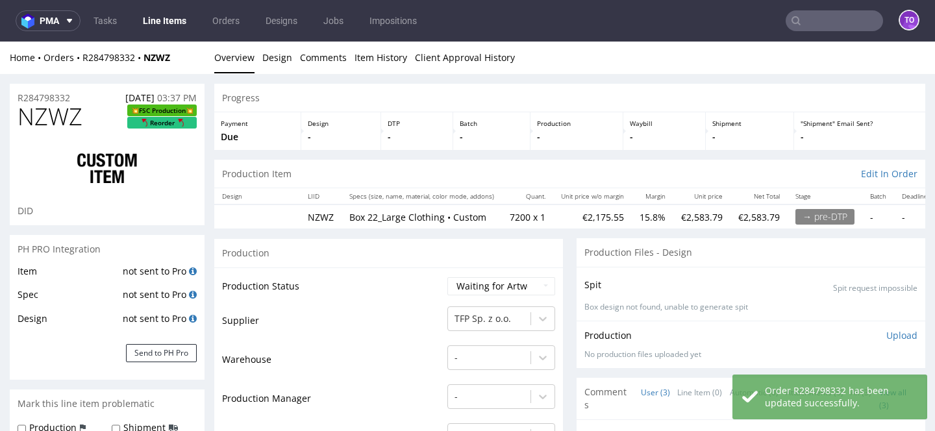
click at [160, 18] on link "Line Items" at bounding box center [164, 20] width 59 height 21
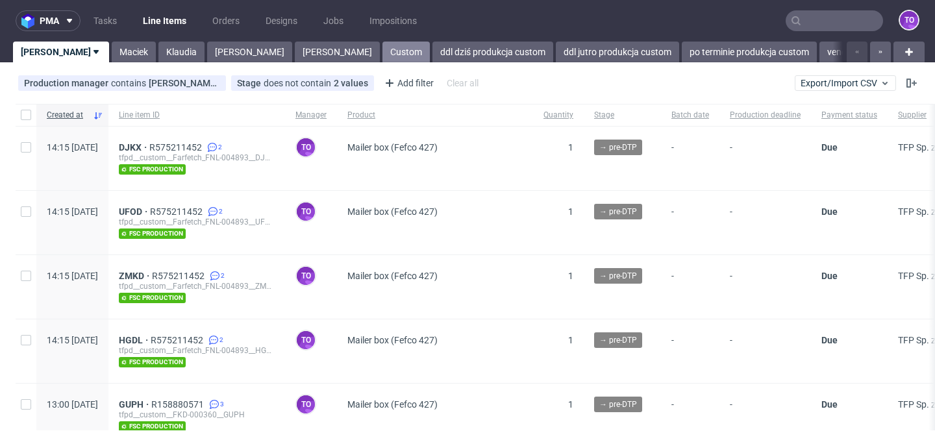
click at [383, 53] on link "Custom" at bounding box center [406, 52] width 47 height 21
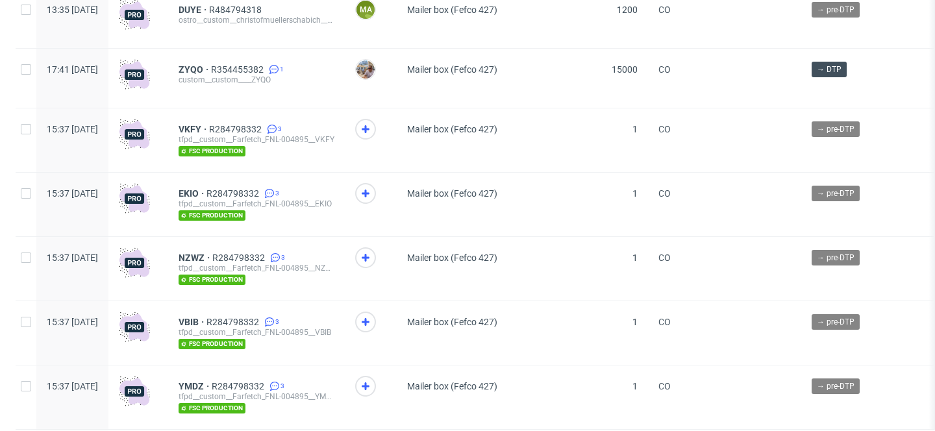
scroll to position [1086, 0]
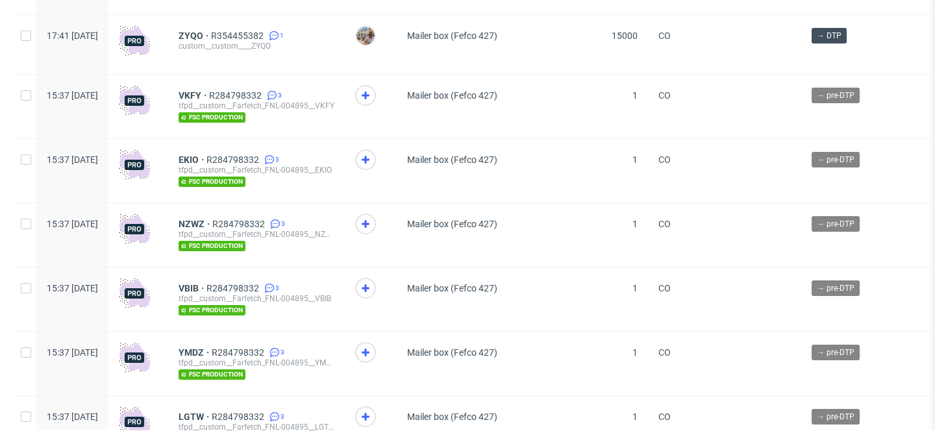
click at [374, 97] on icon at bounding box center [366, 96] width 16 height 16
click at [374, 163] on icon at bounding box center [366, 160] width 16 height 16
click at [397, 214] on div at bounding box center [371, 235] width 52 height 64
click at [370, 225] on use at bounding box center [366, 224] width 8 height 8
click at [370, 290] on use at bounding box center [366, 289] width 8 height 8
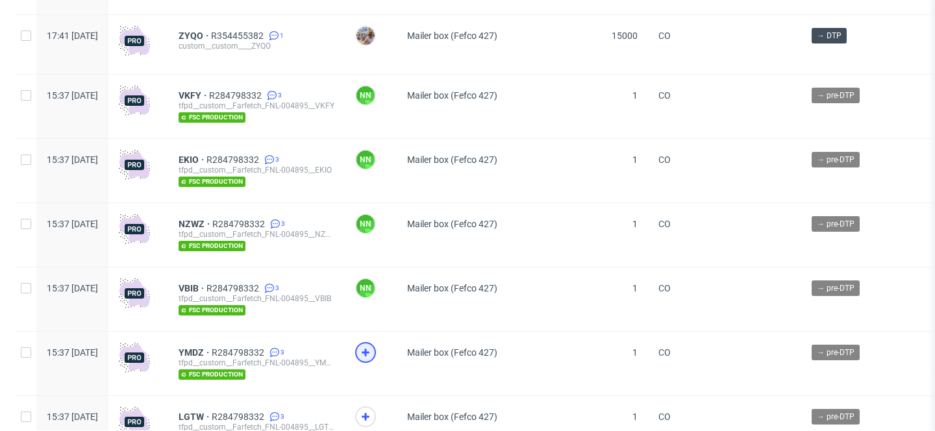
click at [374, 357] on icon at bounding box center [366, 353] width 16 height 16
click at [374, 418] on icon at bounding box center [366, 417] width 16 height 16
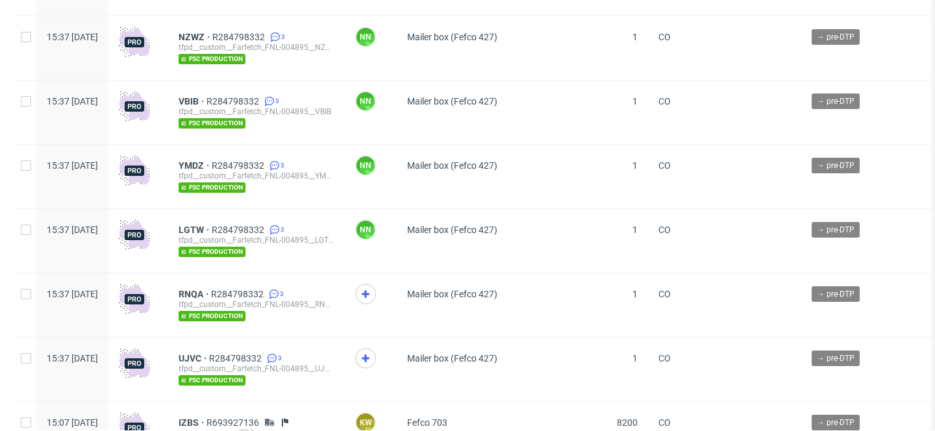
scroll to position [1374, 0]
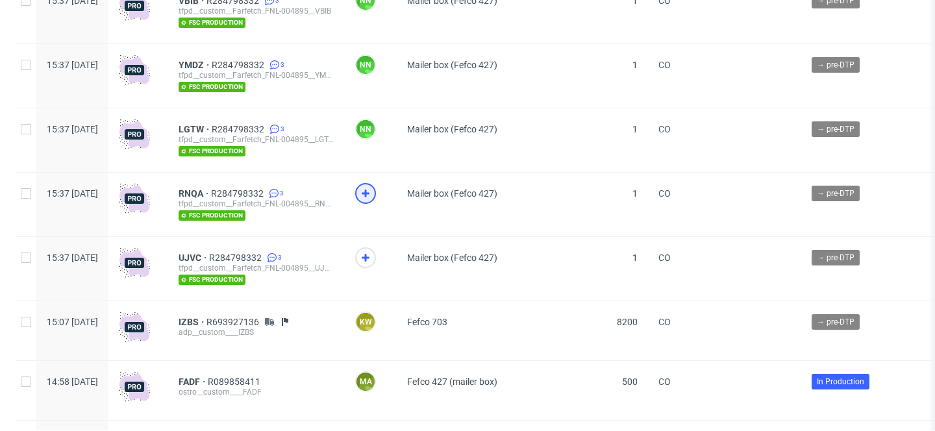
click at [374, 198] on icon at bounding box center [366, 194] width 16 height 16
click at [370, 259] on use at bounding box center [366, 258] width 8 height 8
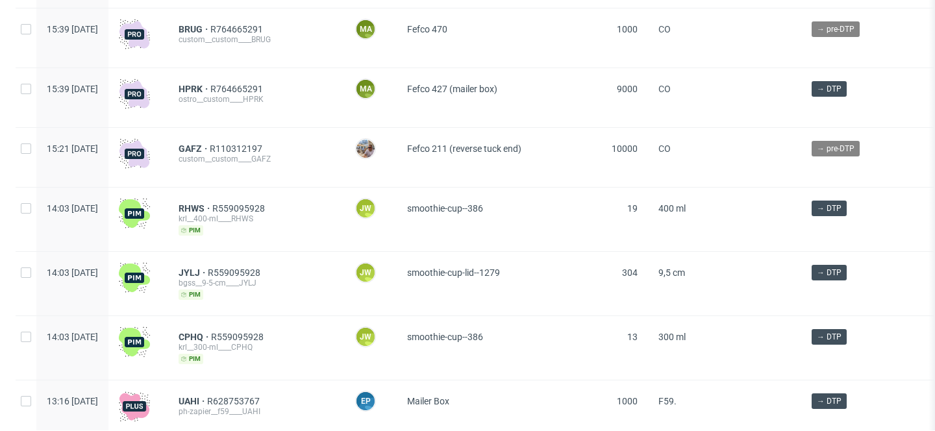
scroll to position [0, 0]
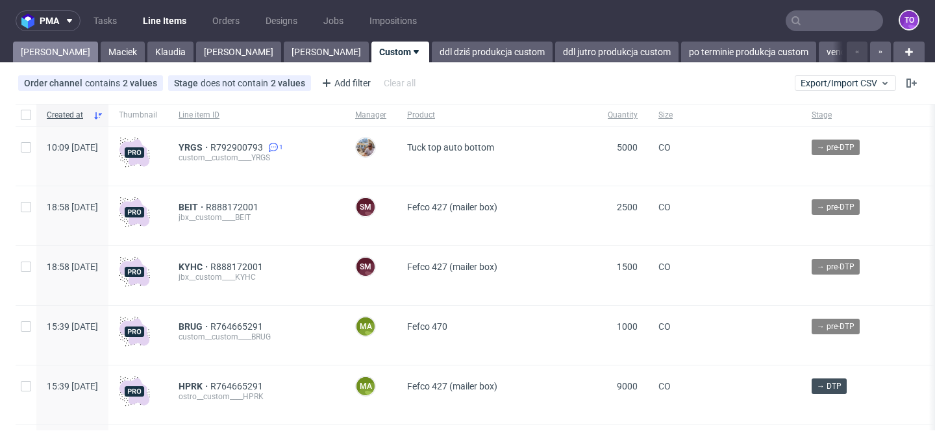
click at [40, 44] on link "Tomasz" at bounding box center [55, 52] width 85 height 21
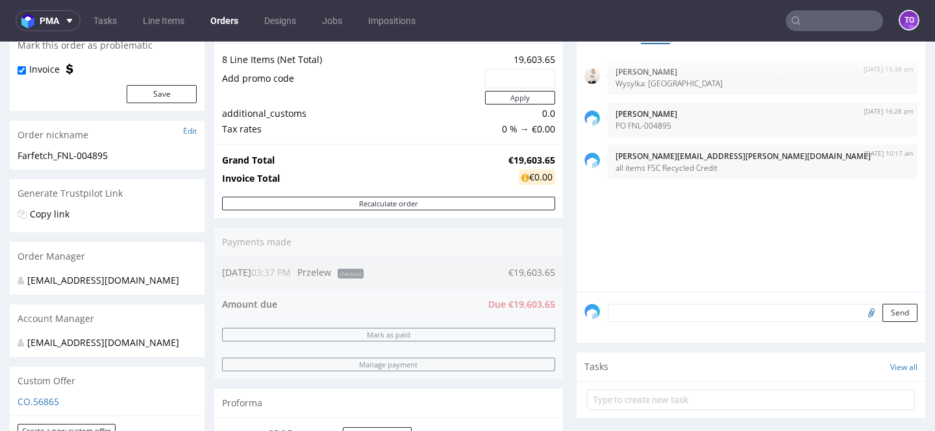
scroll to position [146, 0]
